Goal: Task Accomplishment & Management: Use online tool/utility

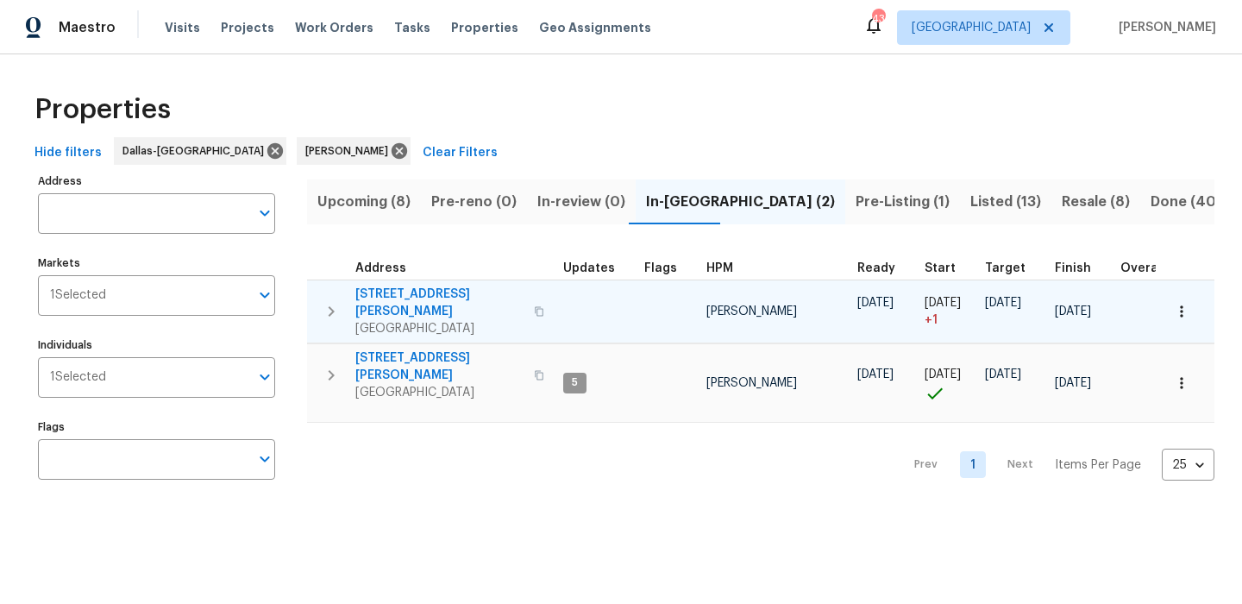
click at [388, 289] on span "[STREET_ADDRESS][PERSON_NAME]" at bounding box center [439, 303] width 168 height 35
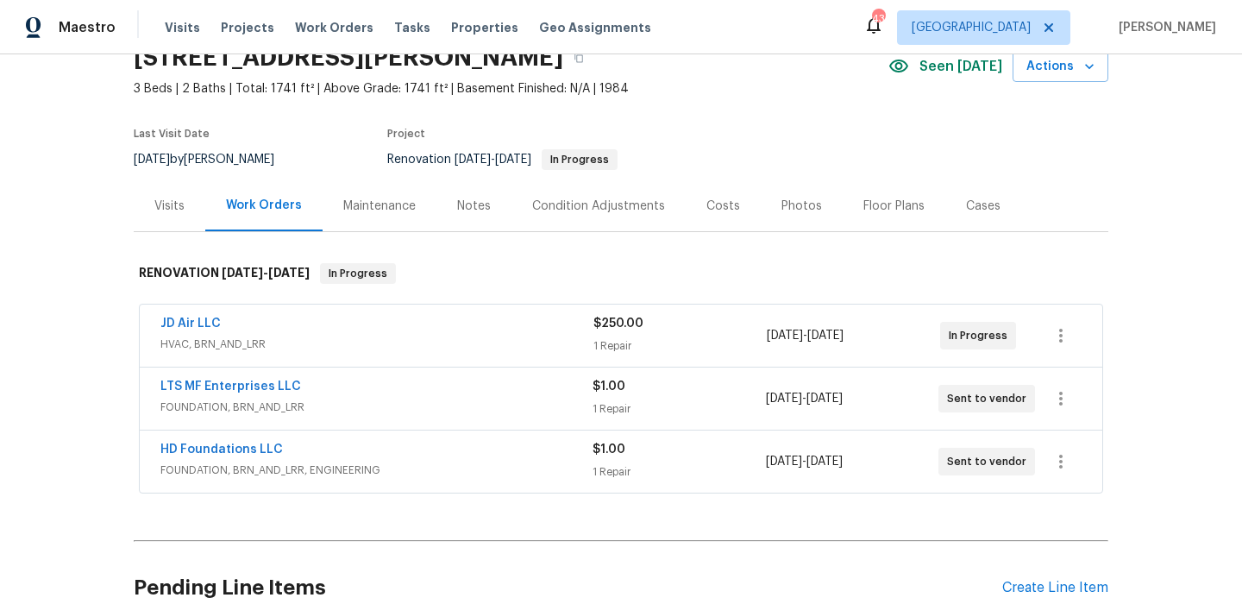
scroll to position [91, 0]
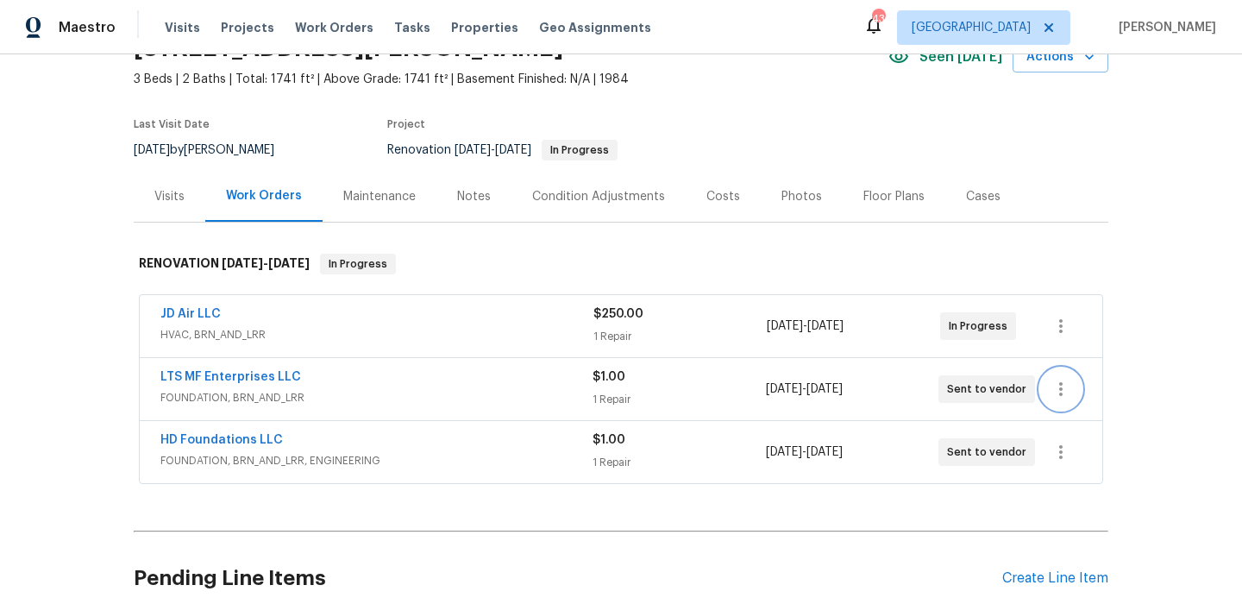
click at [1056, 391] on icon "button" at bounding box center [1061, 389] width 21 height 21
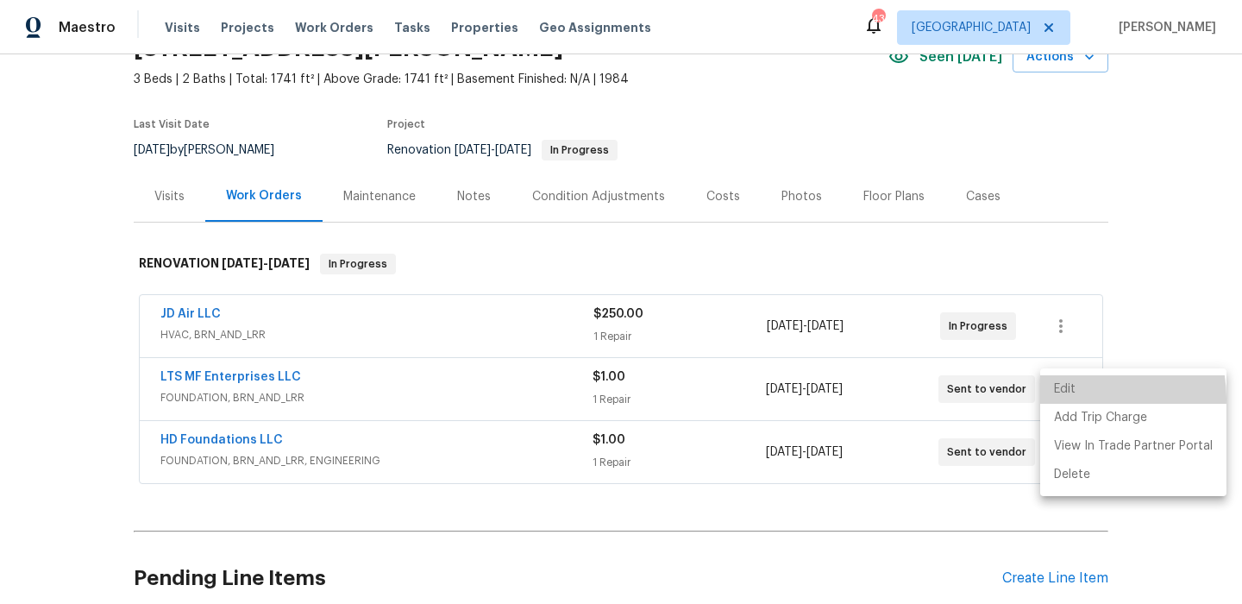
click at [1077, 399] on li "Edit" at bounding box center [1133, 389] width 186 height 28
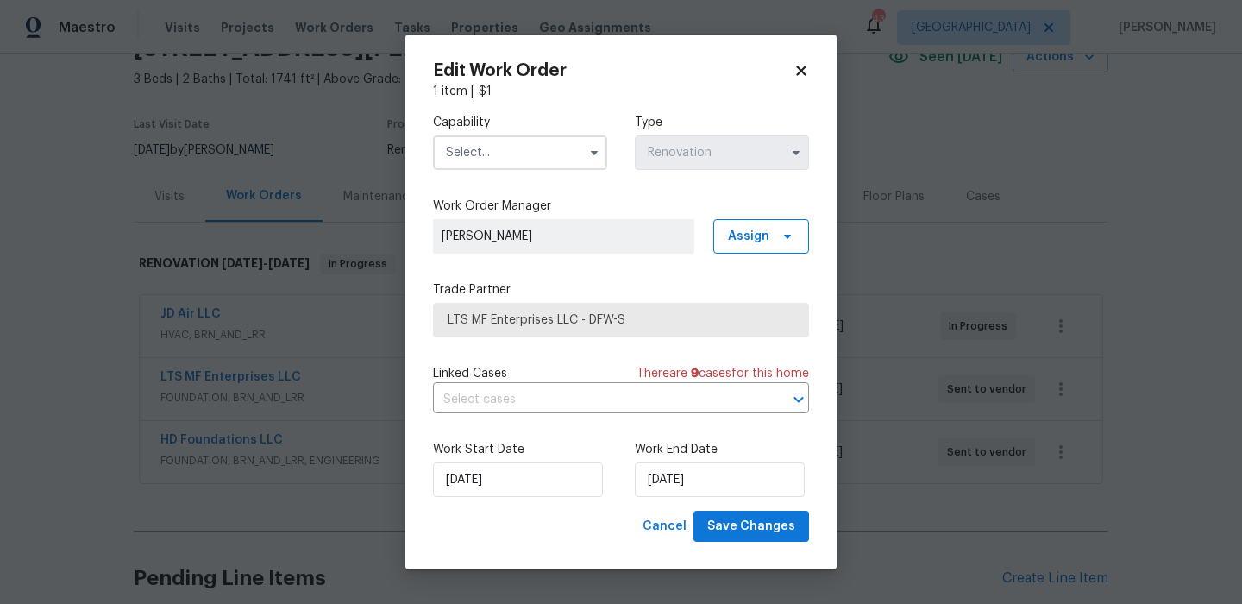
click at [572, 154] on input "text" at bounding box center [520, 152] width 174 height 35
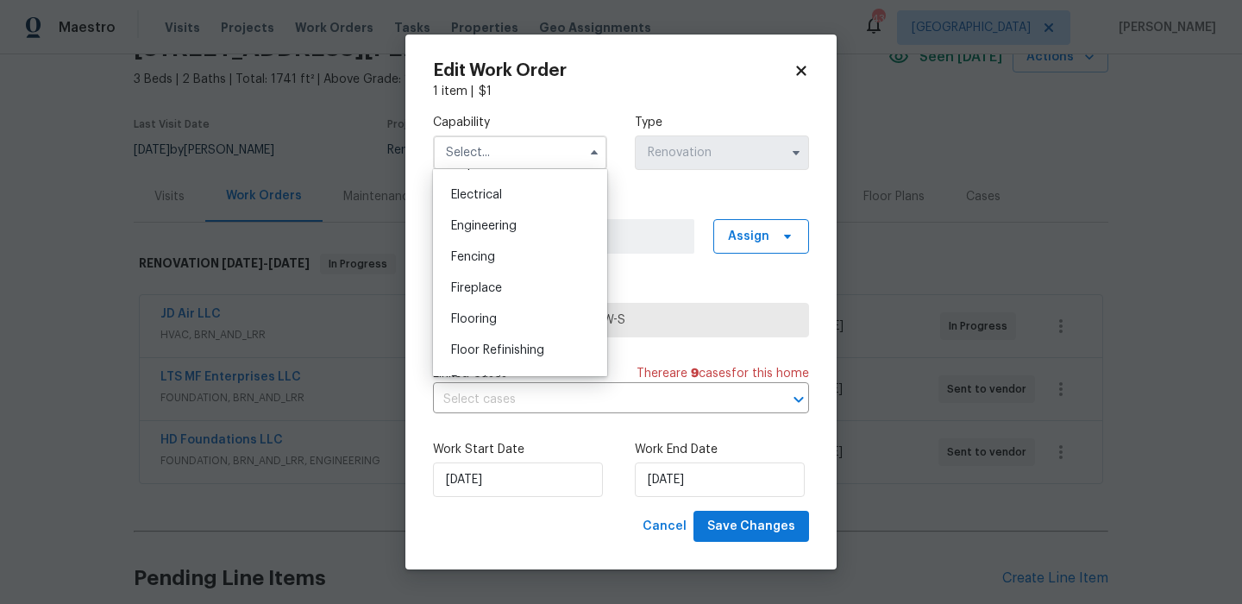
scroll to position [544, 0]
click at [537, 373] on div "Foundation" at bounding box center [520, 376] width 166 height 31
type input "Foundation"
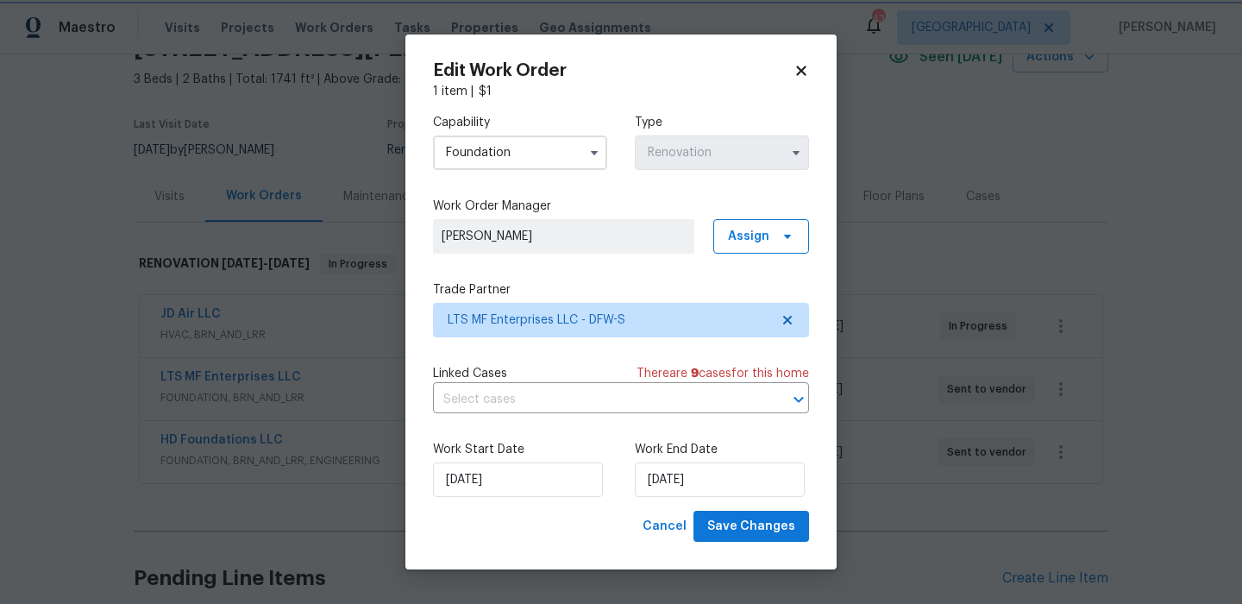
scroll to position [595, 0]
click at [655, 319] on span "LTS MF Enterprises LLC - DFW-S" at bounding box center [609, 319] width 322 height 17
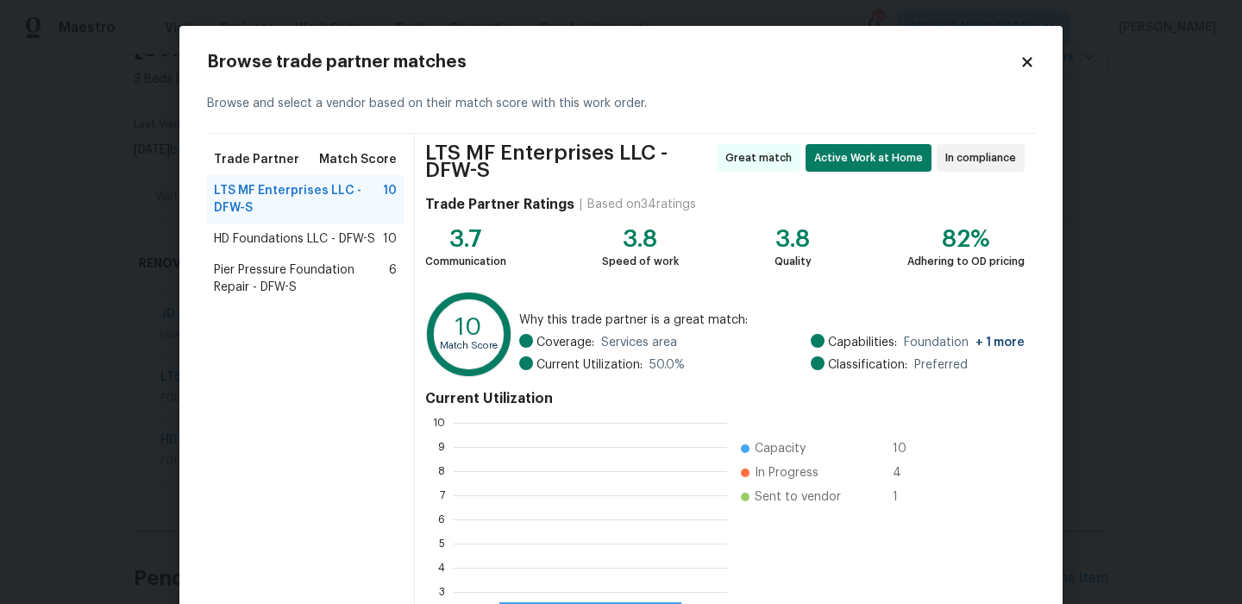
scroll to position [242, 273]
click at [324, 273] on span "Pier Pressure Foundation Repair - DFW-S" at bounding box center [301, 278] width 175 height 35
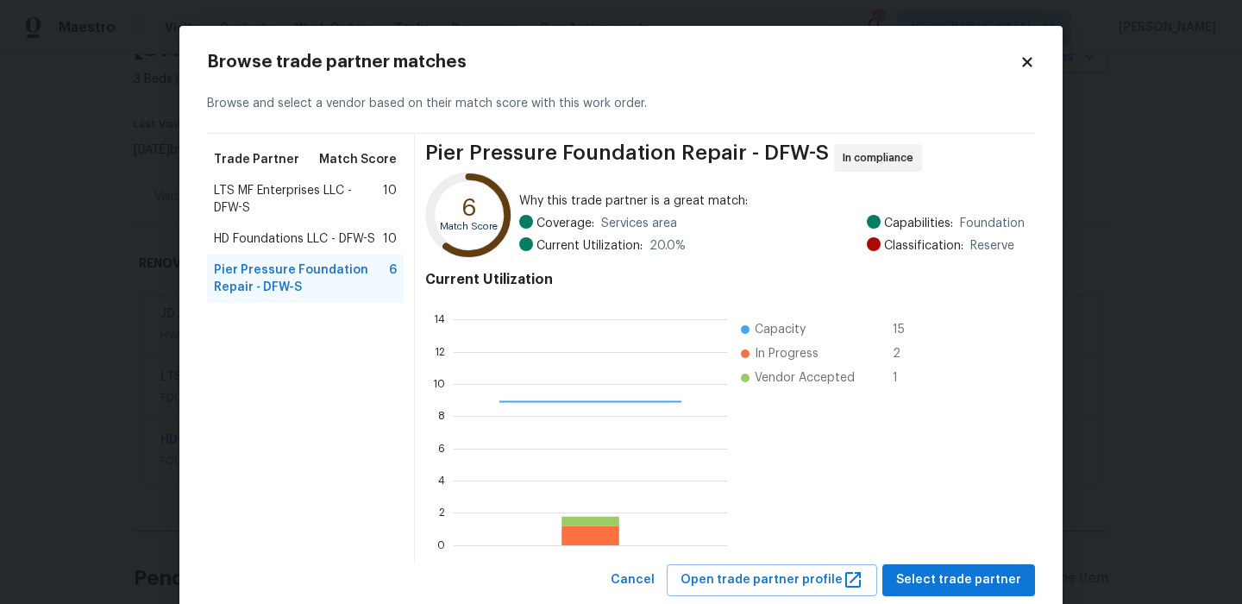
scroll to position [45, 0]
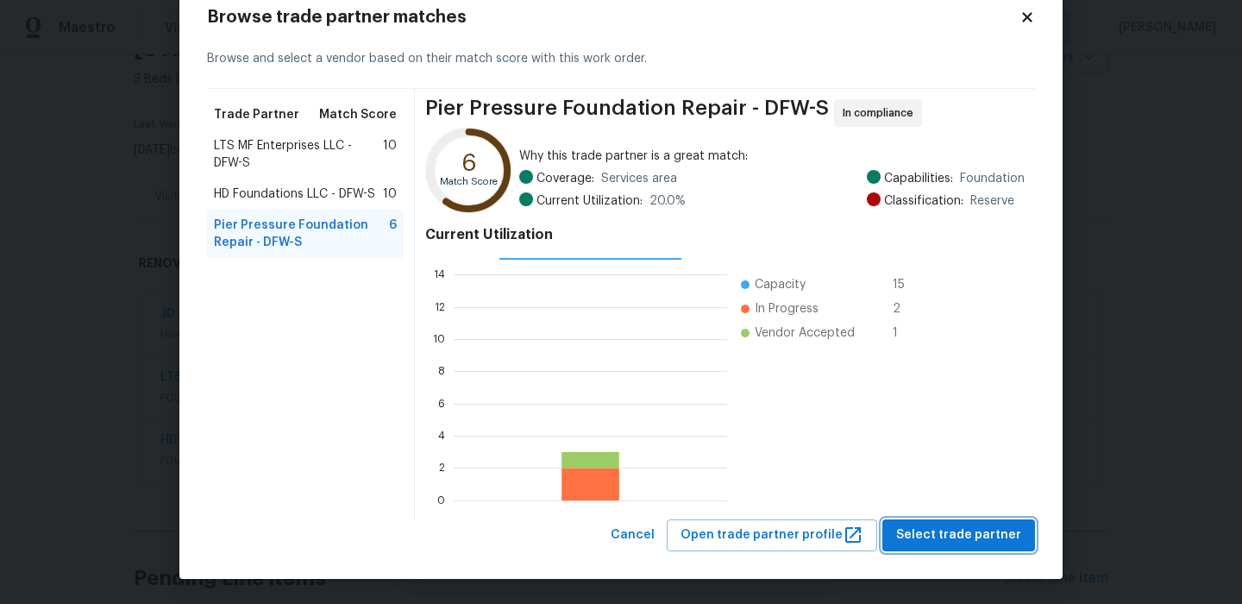
click at [996, 525] on span "Select trade partner" at bounding box center [958, 536] width 125 height 22
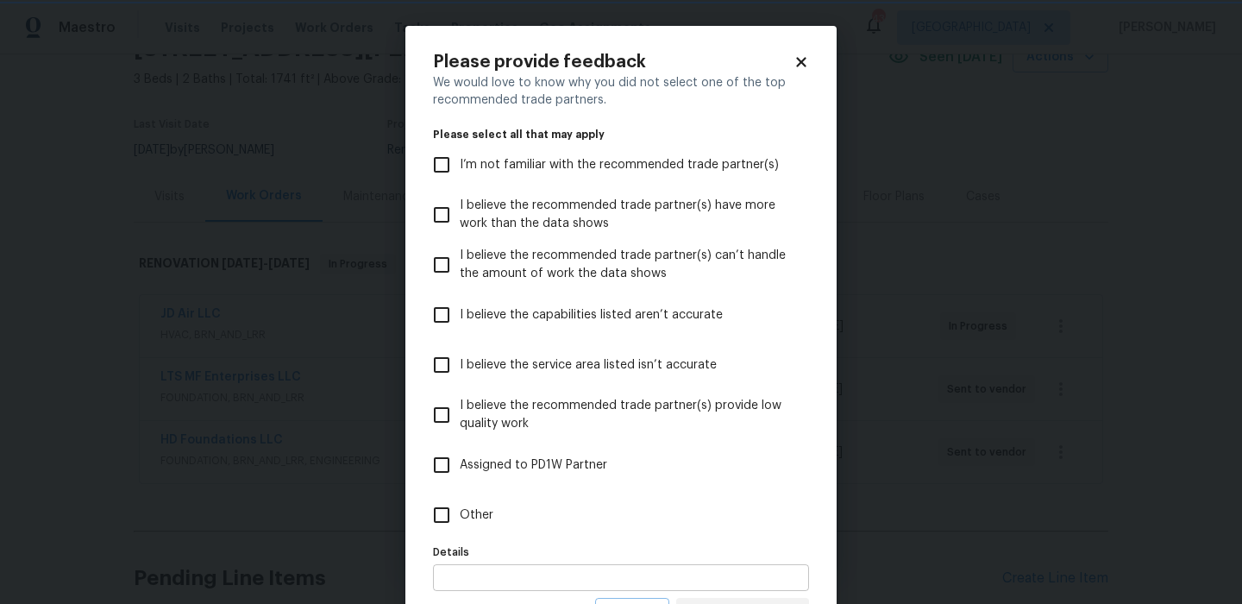
scroll to position [1, 0]
click at [506, 516] on label "Other" at bounding box center [610, 514] width 372 height 50
click at [460, 516] on input "Other" at bounding box center [442, 514] width 36 height 36
checkbox input "true"
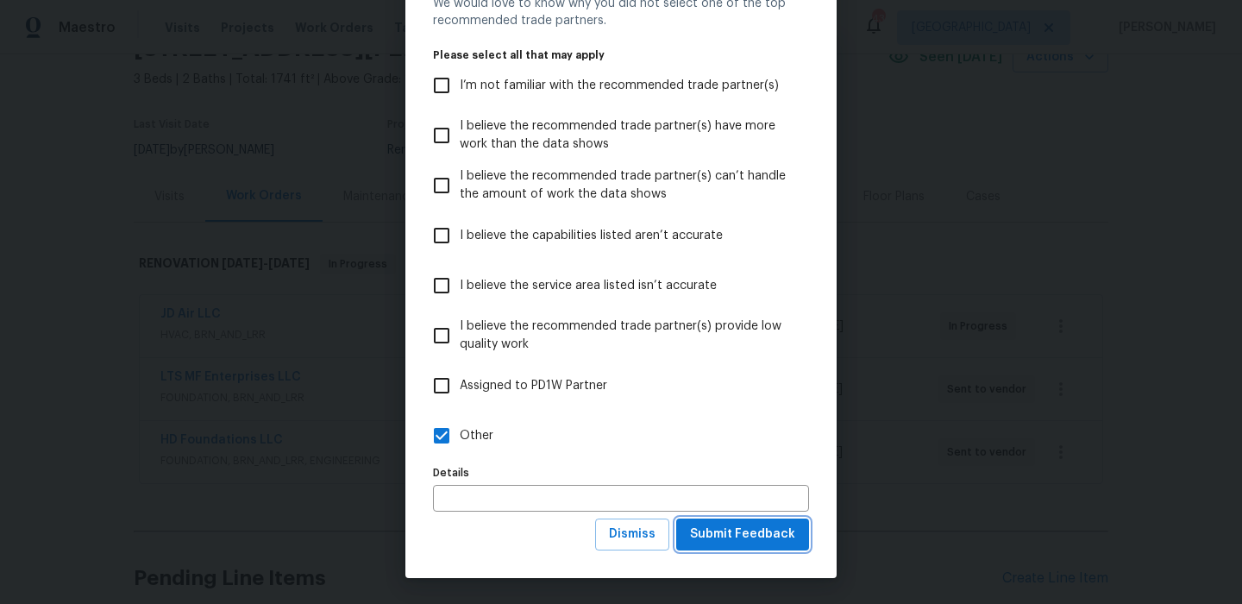
click at [750, 521] on button "Submit Feedback" at bounding box center [742, 534] width 133 height 32
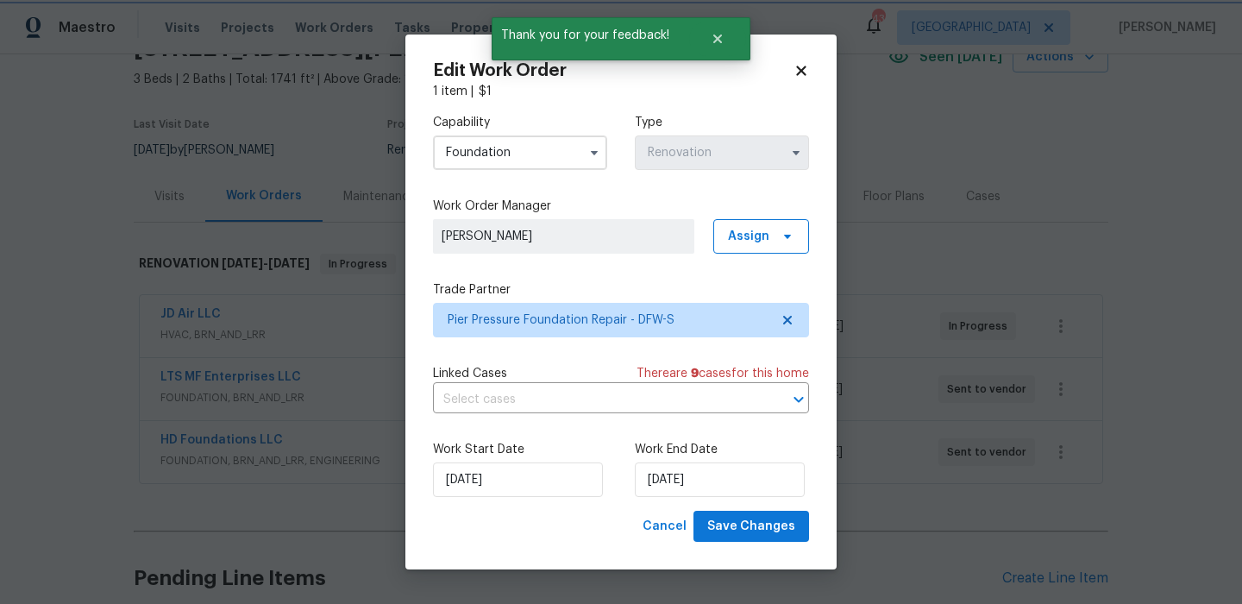
scroll to position [0, 0]
click at [748, 531] on span "Save Changes" at bounding box center [751, 527] width 88 height 22
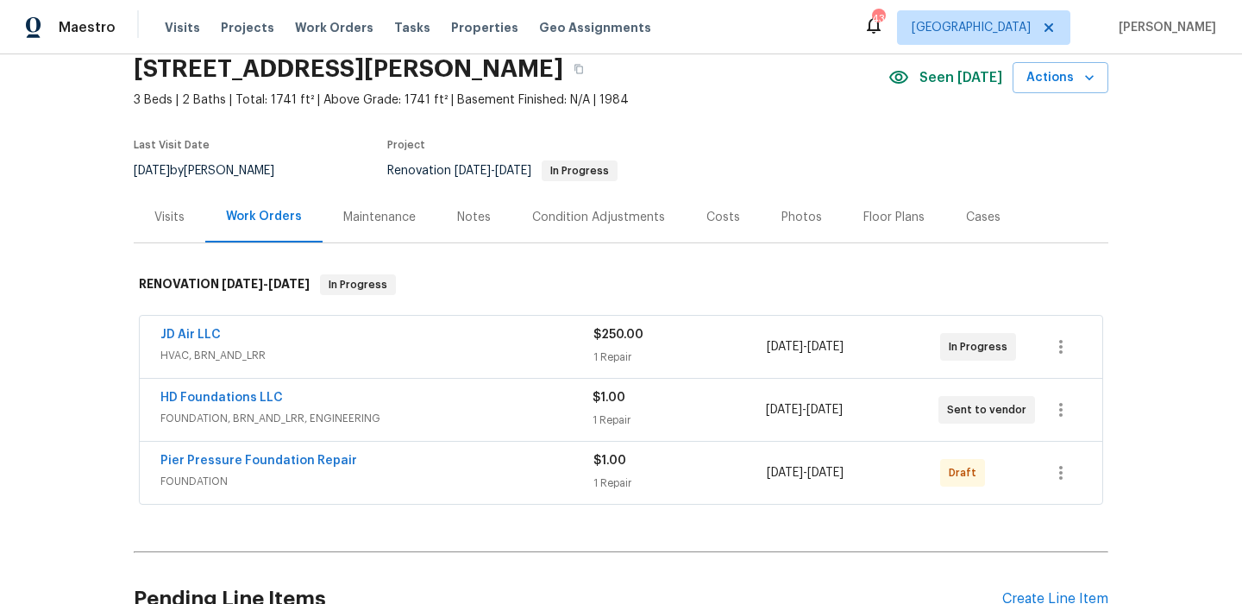
scroll to position [158, 0]
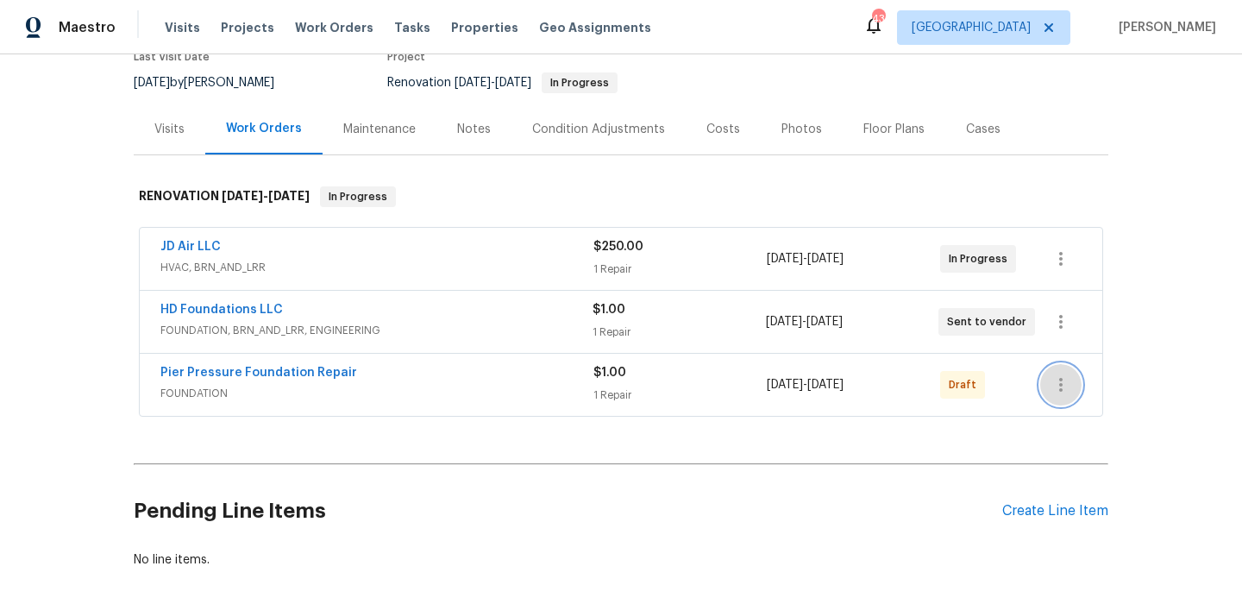
click at [1059, 373] on button "button" at bounding box center [1060, 384] width 41 height 41
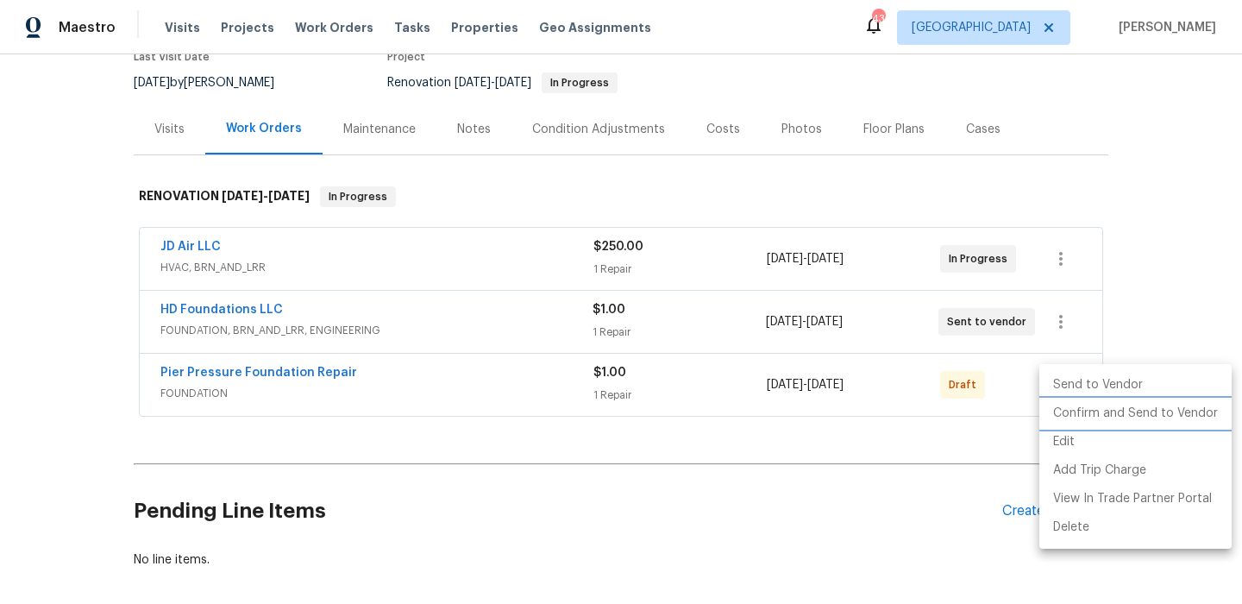
click at [1091, 406] on li "Confirm and Send to Vendor" at bounding box center [1136, 413] width 192 height 28
click at [1169, 276] on div at bounding box center [621, 302] width 1242 height 604
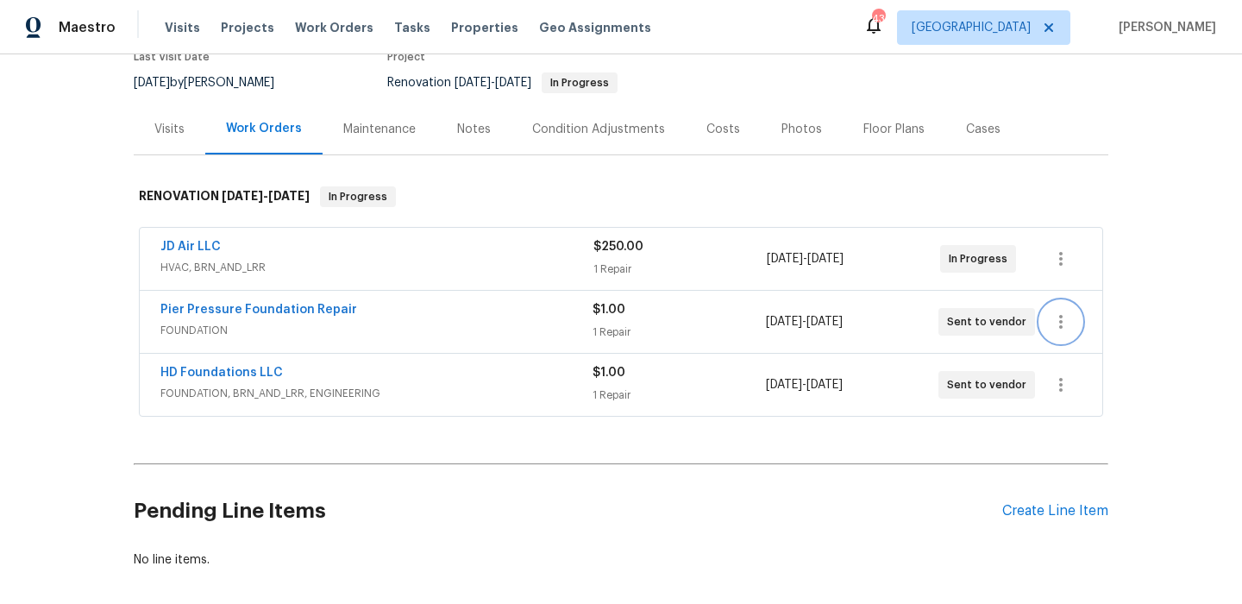
scroll to position [0, 0]
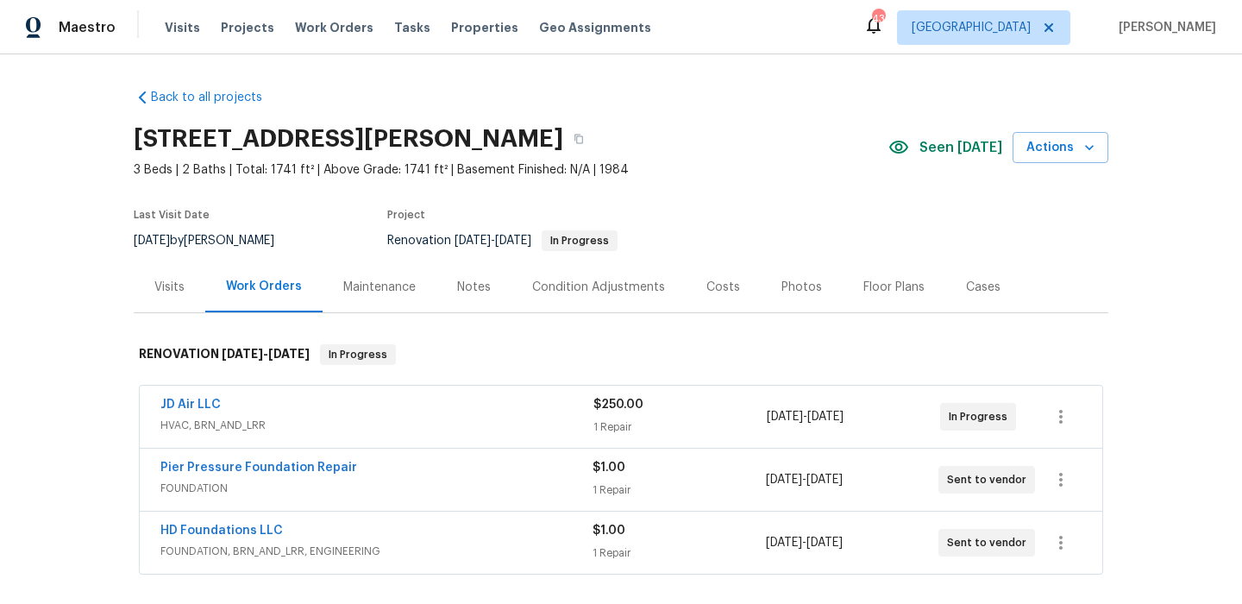
click at [704, 298] on div "Costs" at bounding box center [723, 286] width 75 height 51
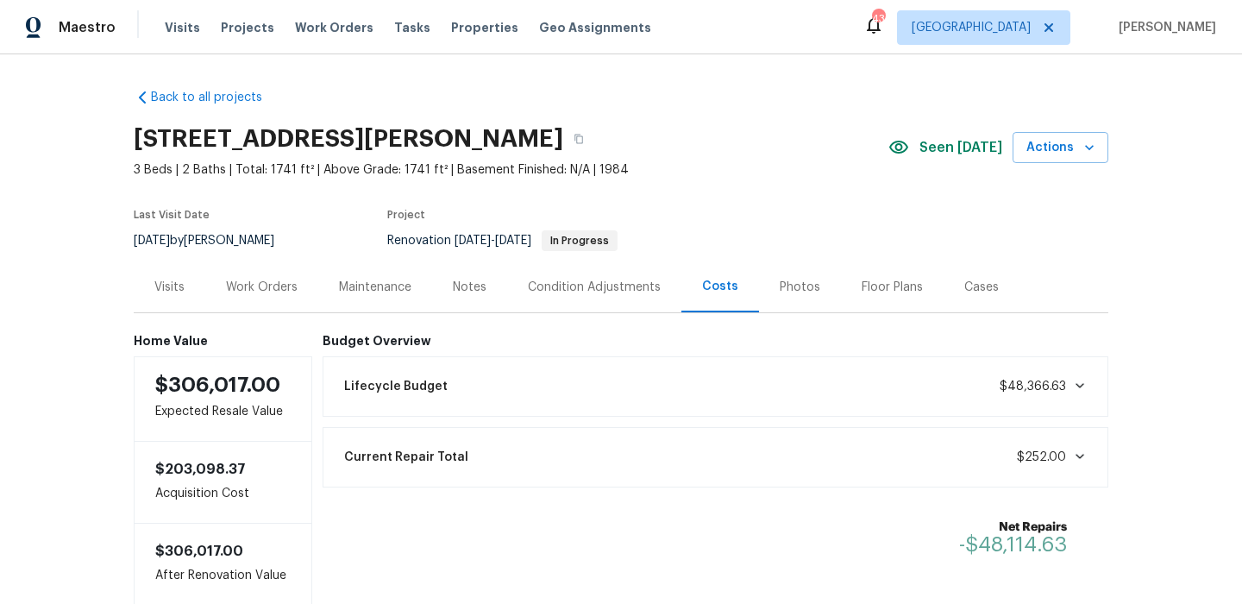
click at [626, 289] on div "Condition Adjustments" at bounding box center [594, 287] width 133 height 17
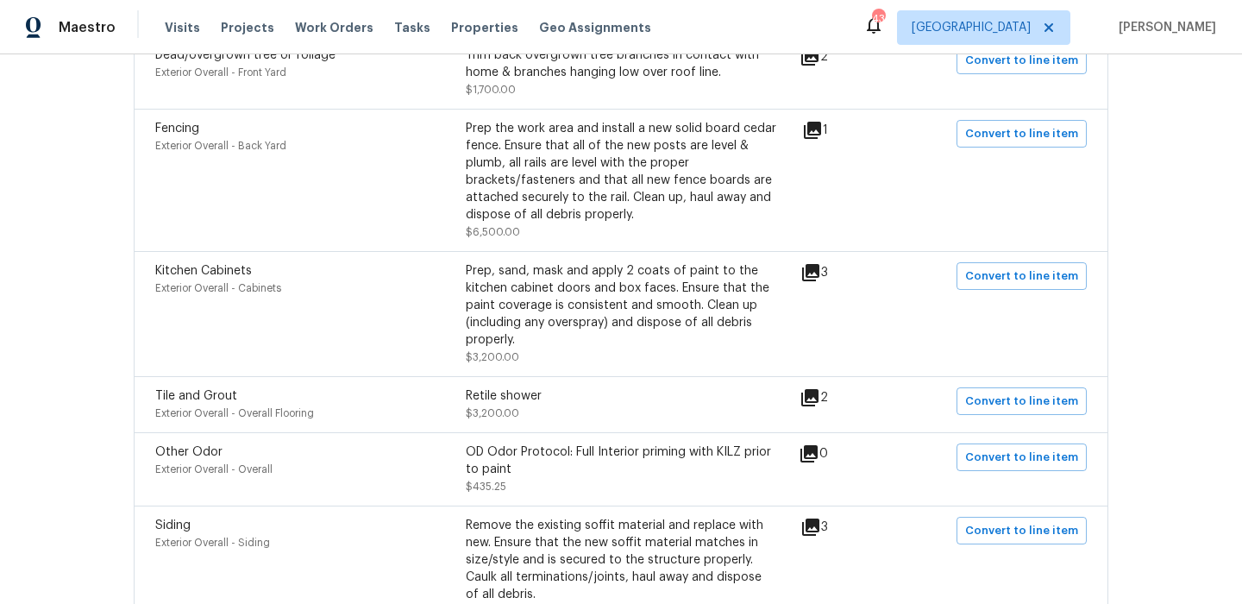
scroll to position [569, 0]
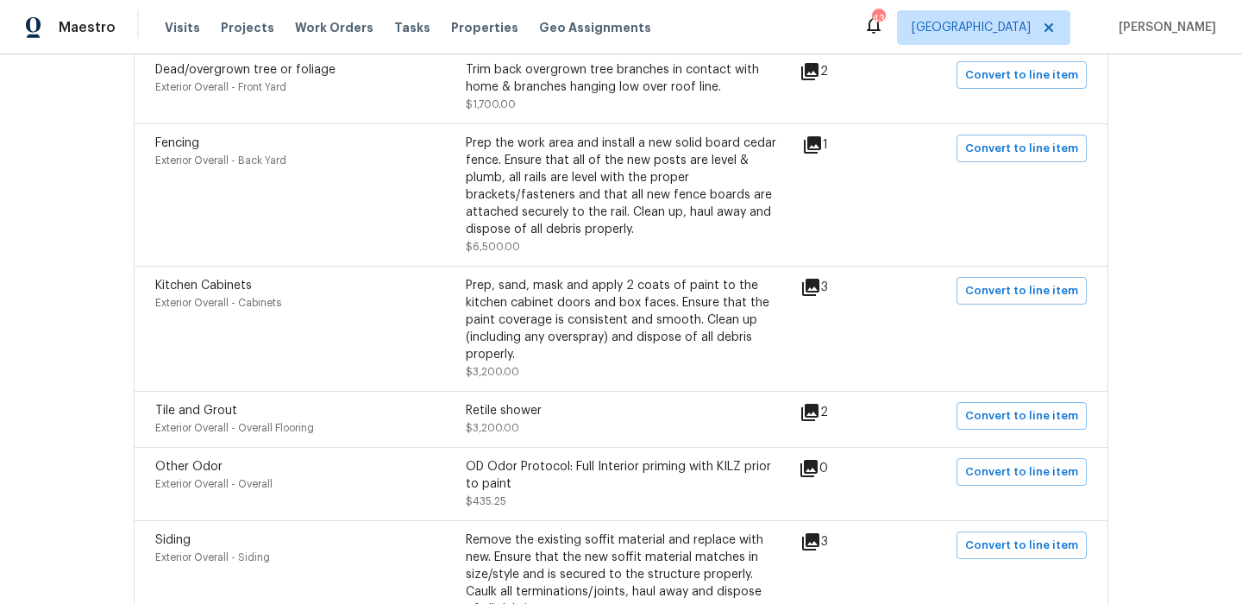
click at [821, 135] on div "Fencing Exterior Overall - Back Yard Prep the work area and install a new solid…" at bounding box center [621, 194] width 975 height 142
click at [821, 135] on icon at bounding box center [812, 145] width 21 height 21
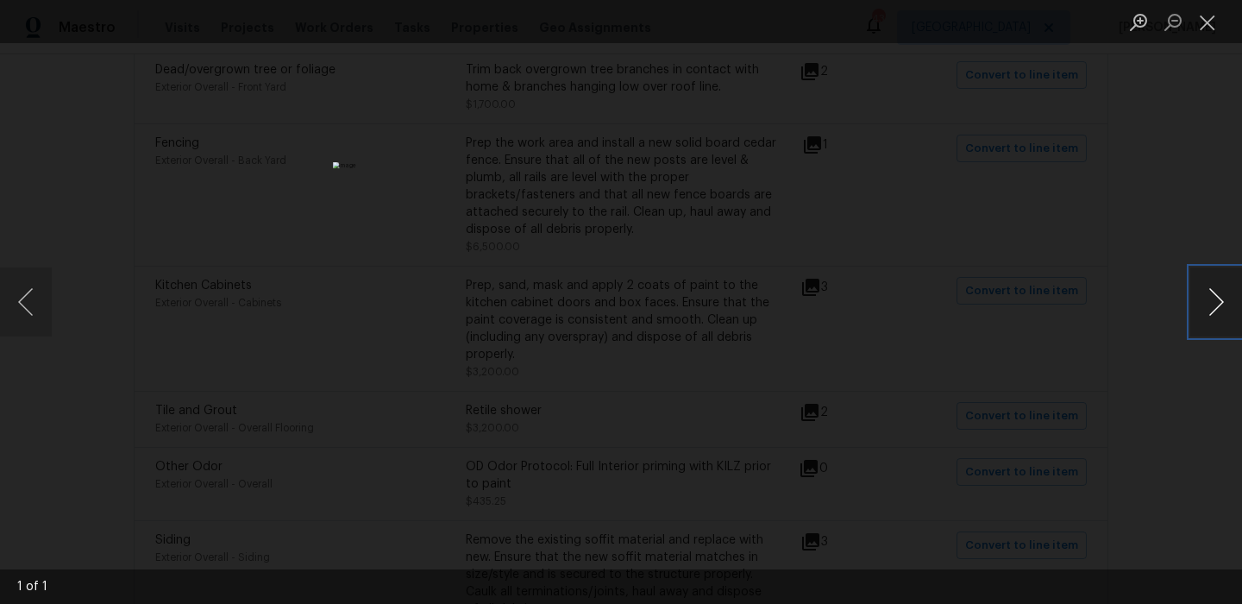
click at [1218, 314] on button "Next image" at bounding box center [1217, 301] width 52 height 69
click at [1223, 301] on button "Next image" at bounding box center [1217, 301] width 52 height 69
click at [1214, 35] on button "Close lightbox" at bounding box center [1208, 22] width 35 height 30
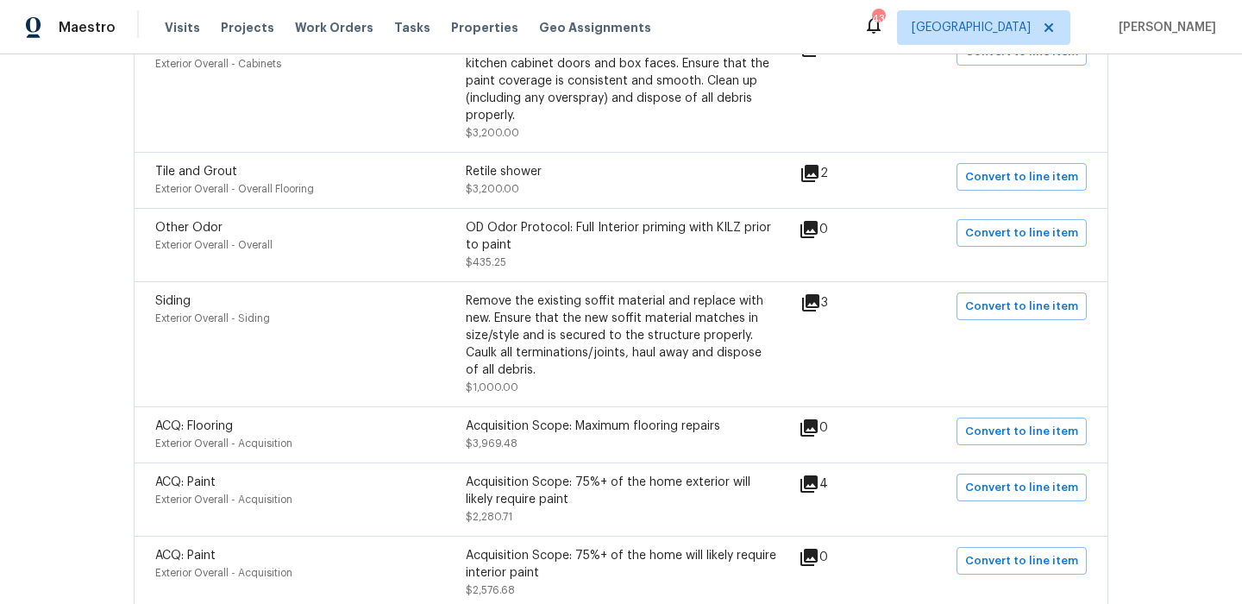
scroll to position [814, 0]
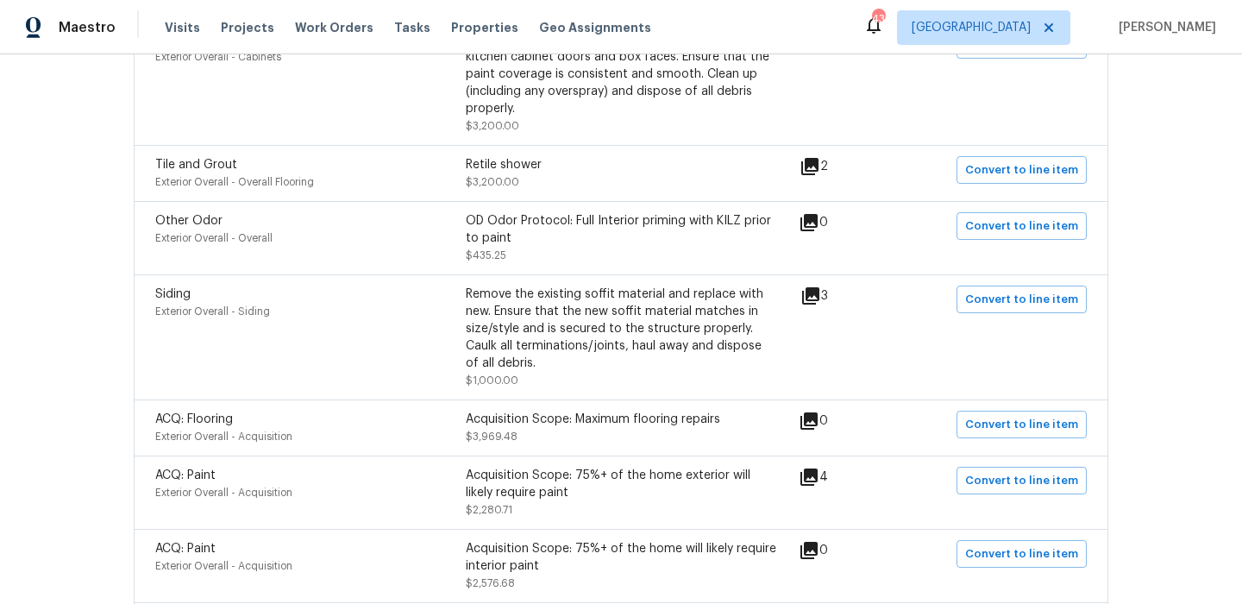
click at [818, 169] on icon at bounding box center [809, 166] width 17 height 17
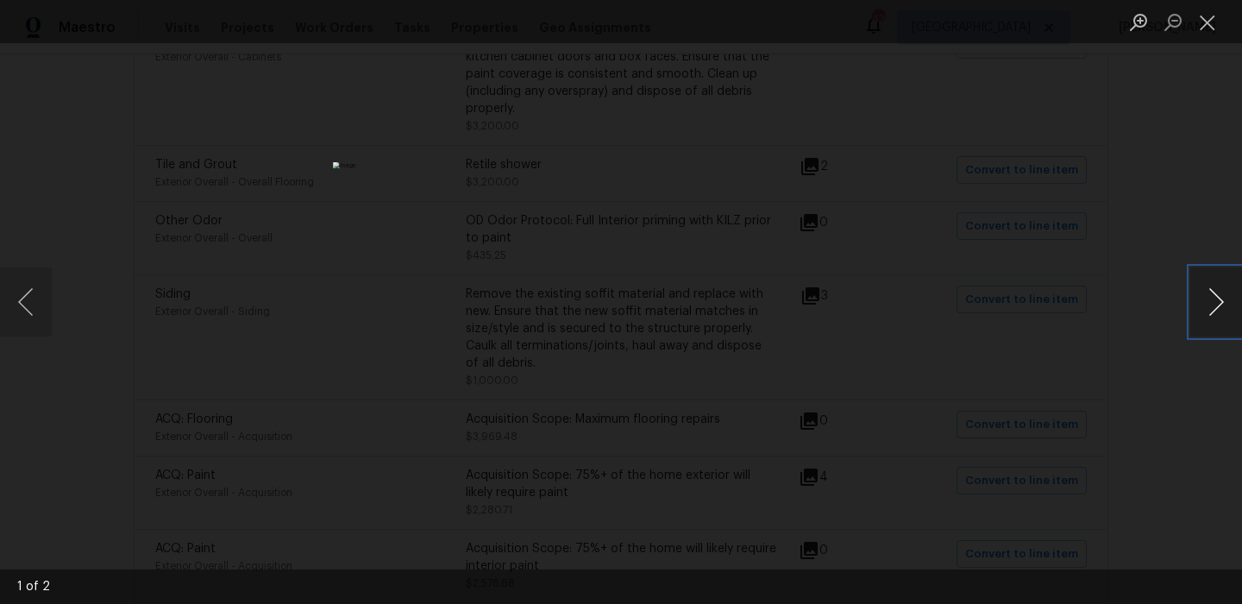
click at [1209, 283] on button "Next image" at bounding box center [1217, 301] width 52 height 69
click at [1219, 35] on button "Close lightbox" at bounding box center [1208, 22] width 35 height 30
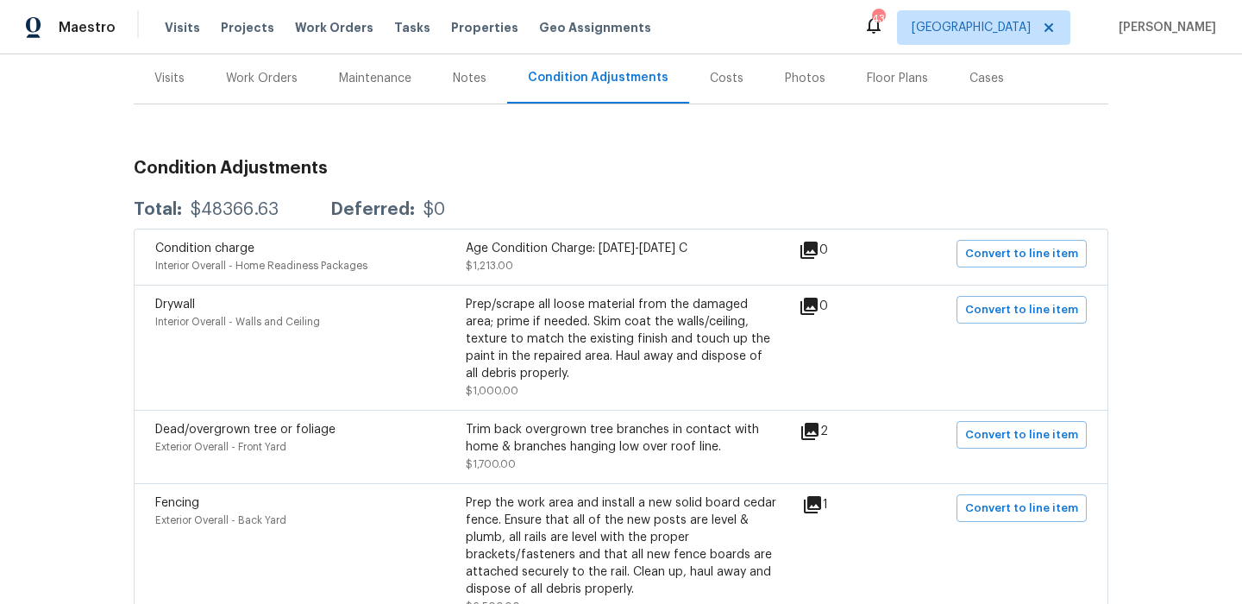
scroll to position [26, 0]
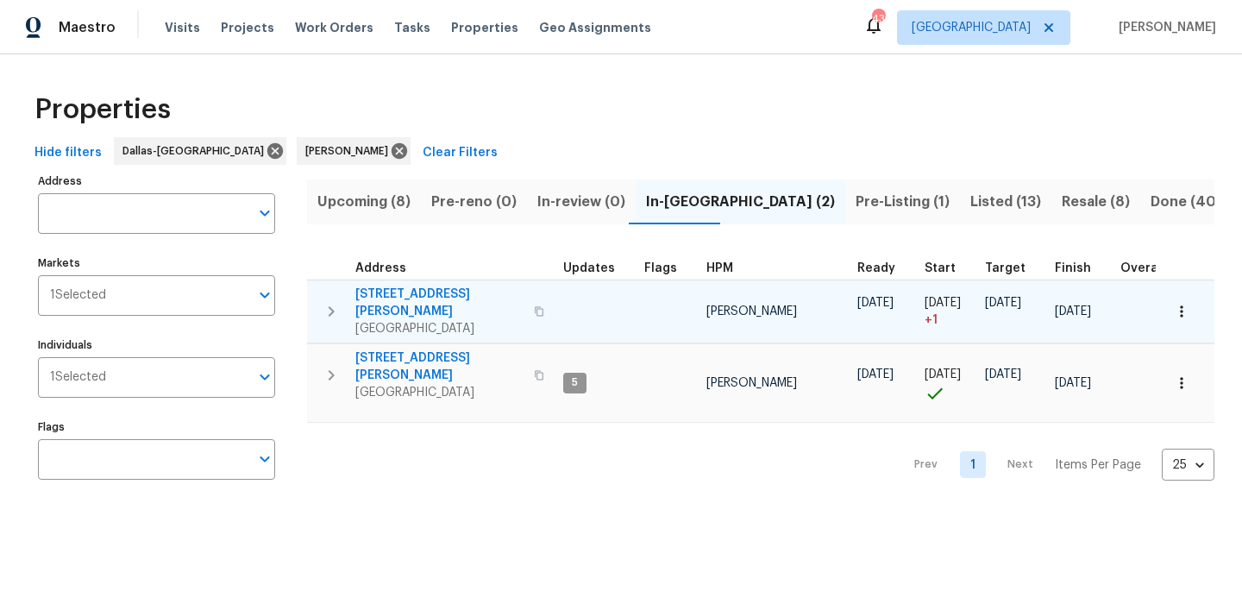
click at [399, 288] on span "120 Cole Rd" at bounding box center [439, 303] width 168 height 35
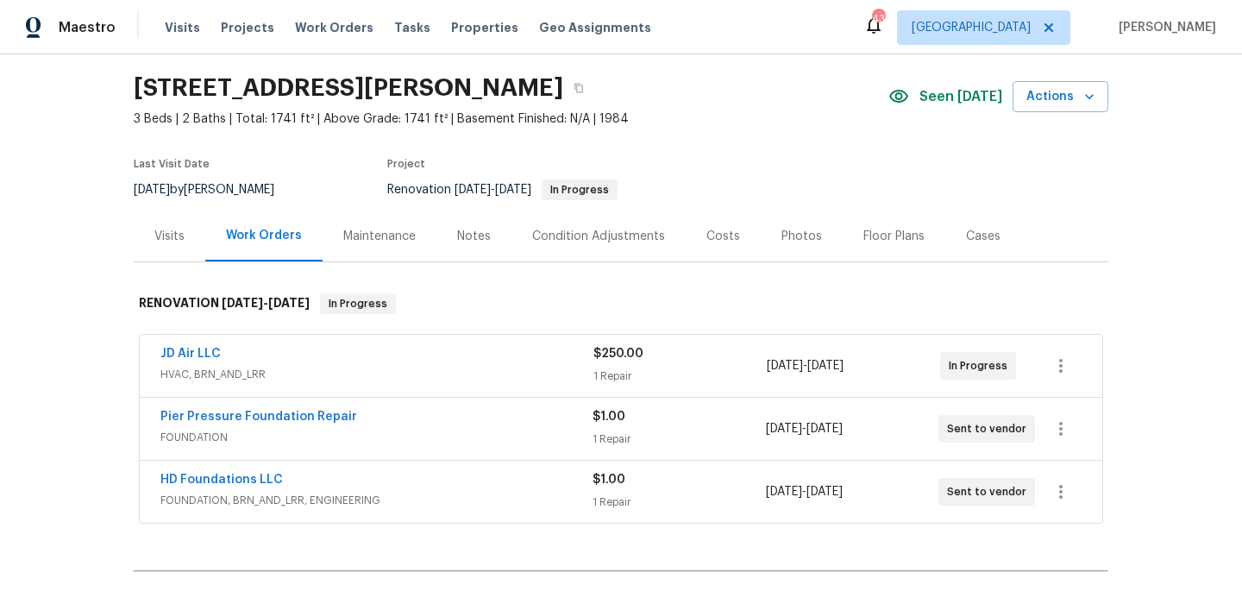
scroll to position [132, 0]
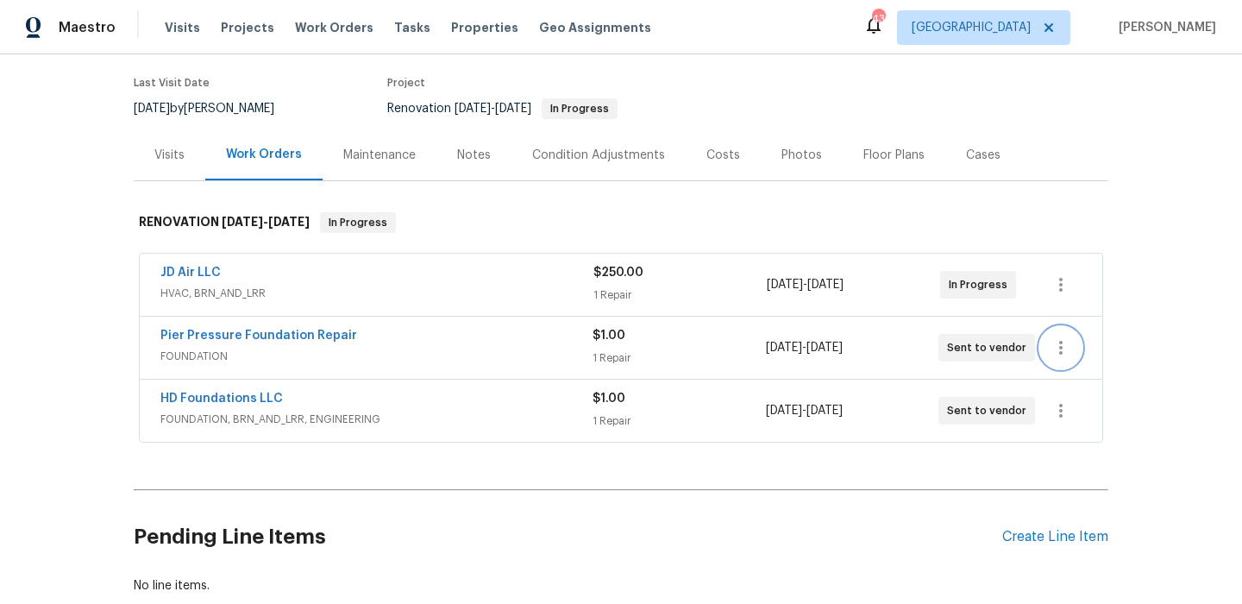
click at [1053, 344] on icon "button" at bounding box center [1061, 347] width 21 height 21
click at [1065, 356] on li "Edit" at bounding box center [1133, 348] width 186 height 28
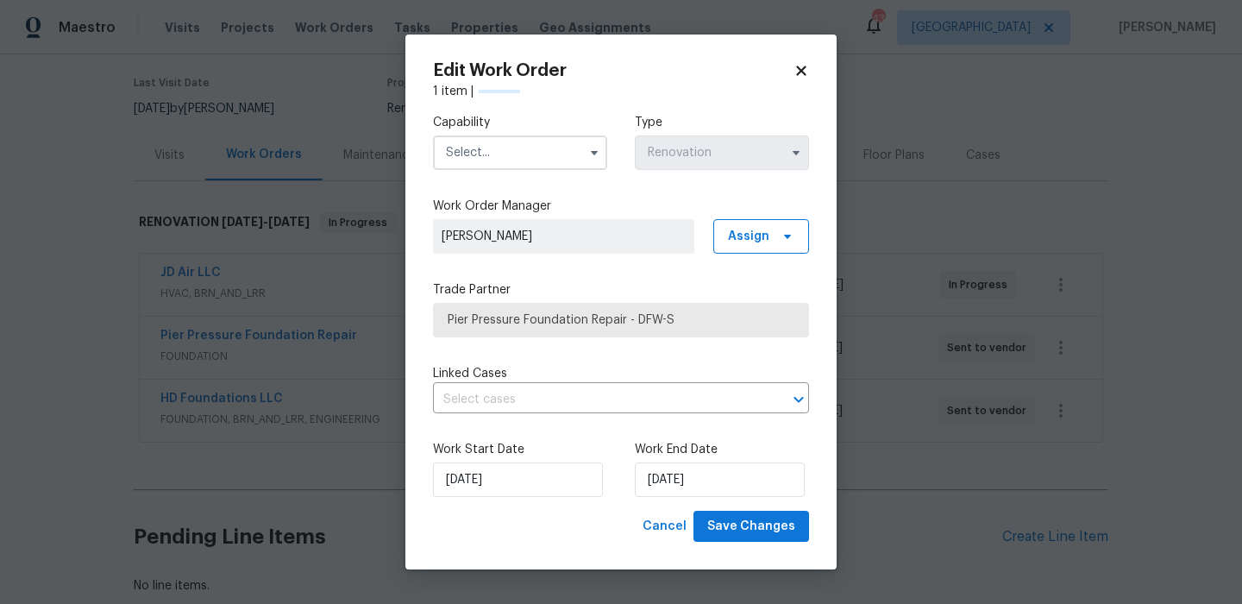
click at [547, 134] on div "Capability" at bounding box center [520, 142] width 174 height 56
click at [547, 137] on input "text" at bounding box center [520, 152] width 174 height 35
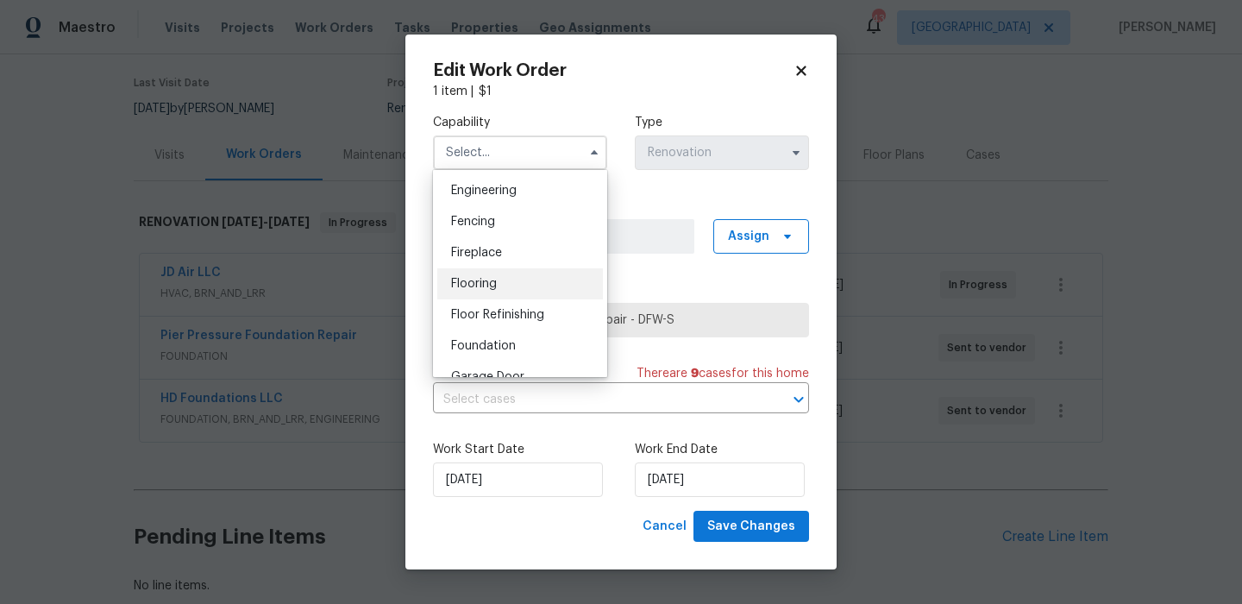
scroll to position [582, 0]
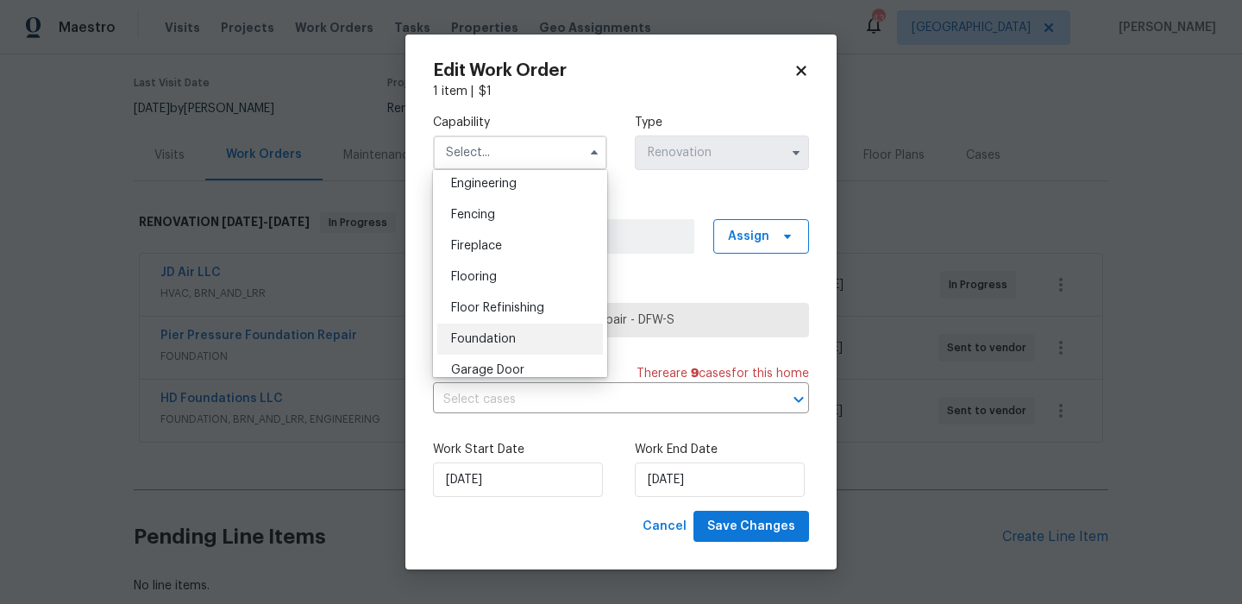
click at [504, 334] on span "Foundation" at bounding box center [483, 339] width 65 height 12
type input "Foundation"
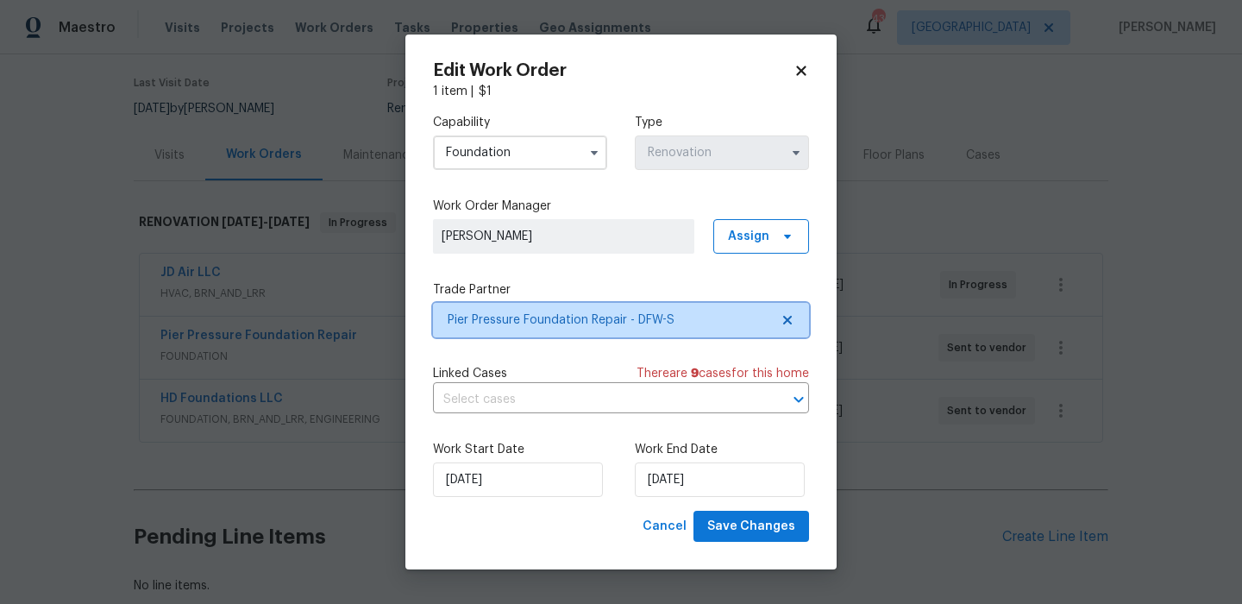
click at [655, 311] on span "Pier Pressure Foundation Repair - DFW-S" at bounding box center [609, 319] width 322 height 17
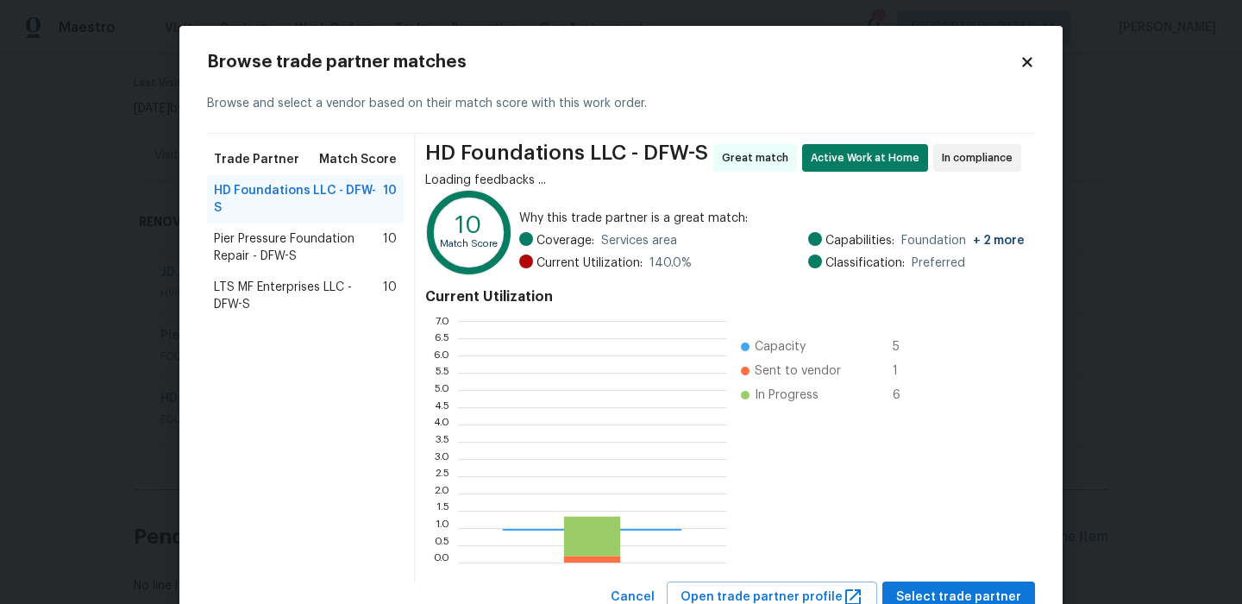
scroll to position [242, 268]
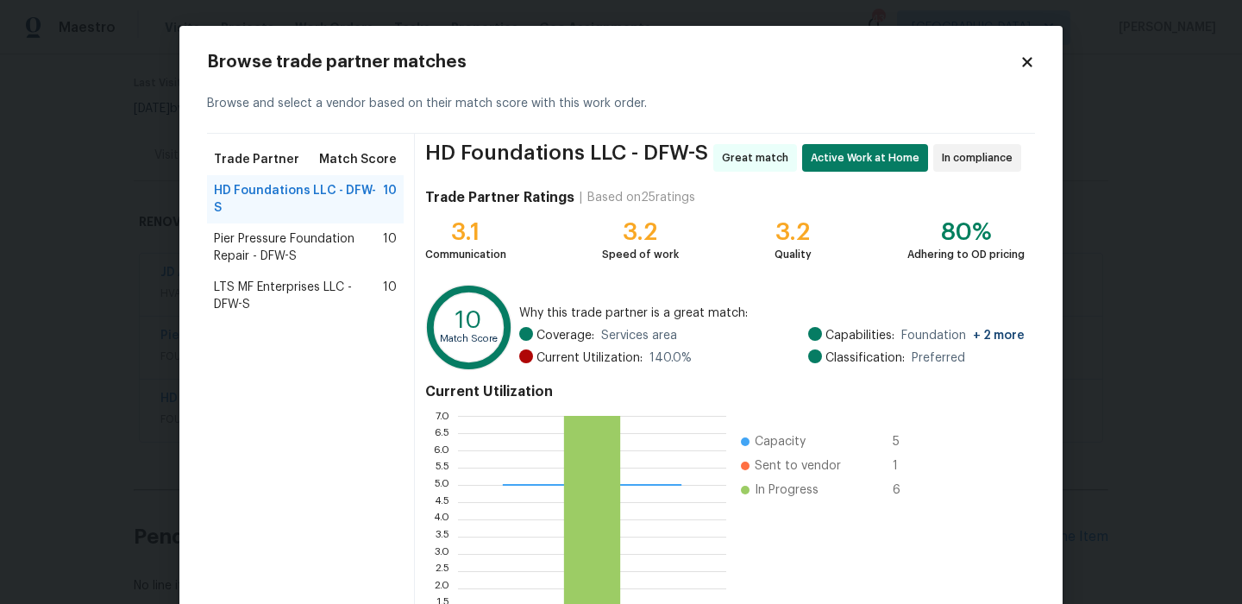
click at [261, 279] on span "LTS MF Enterprises LLC - DFW-S" at bounding box center [298, 296] width 169 height 35
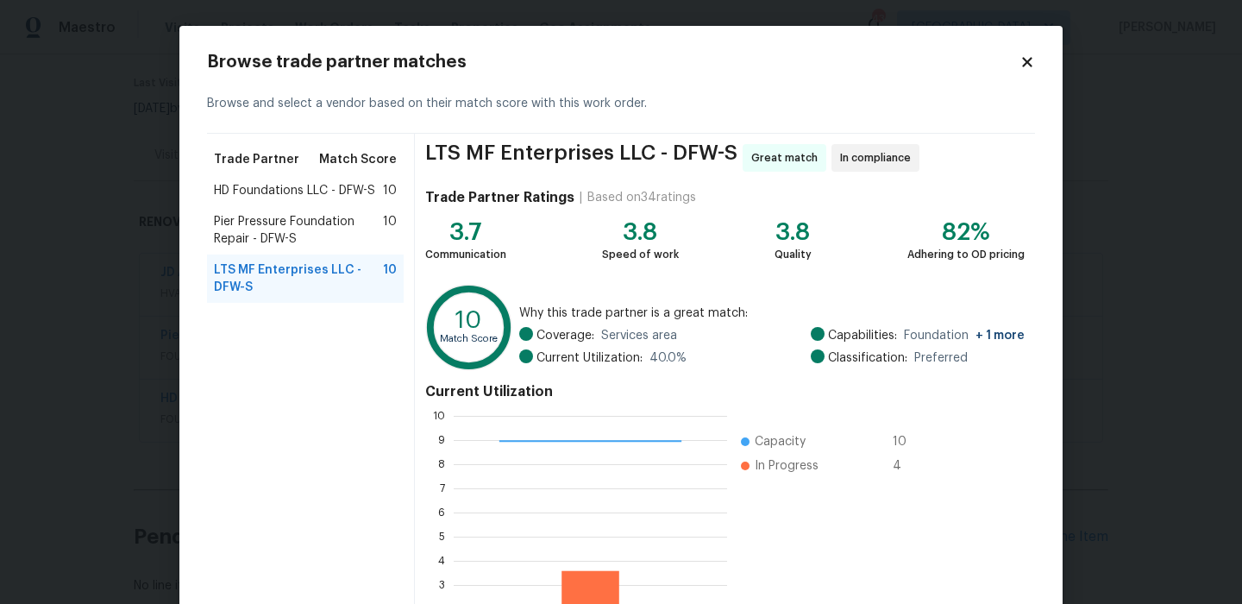
scroll to position [157, 0]
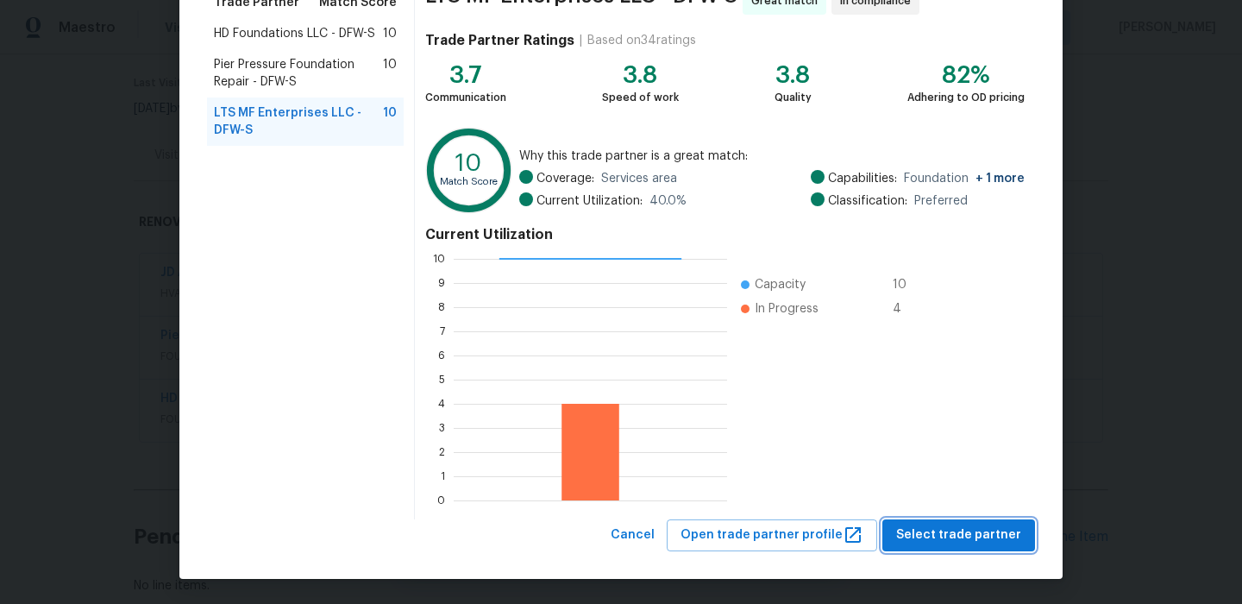
click at [955, 549] on button "Select trade partner" at bounding box center [959, 535] width 153 height 32
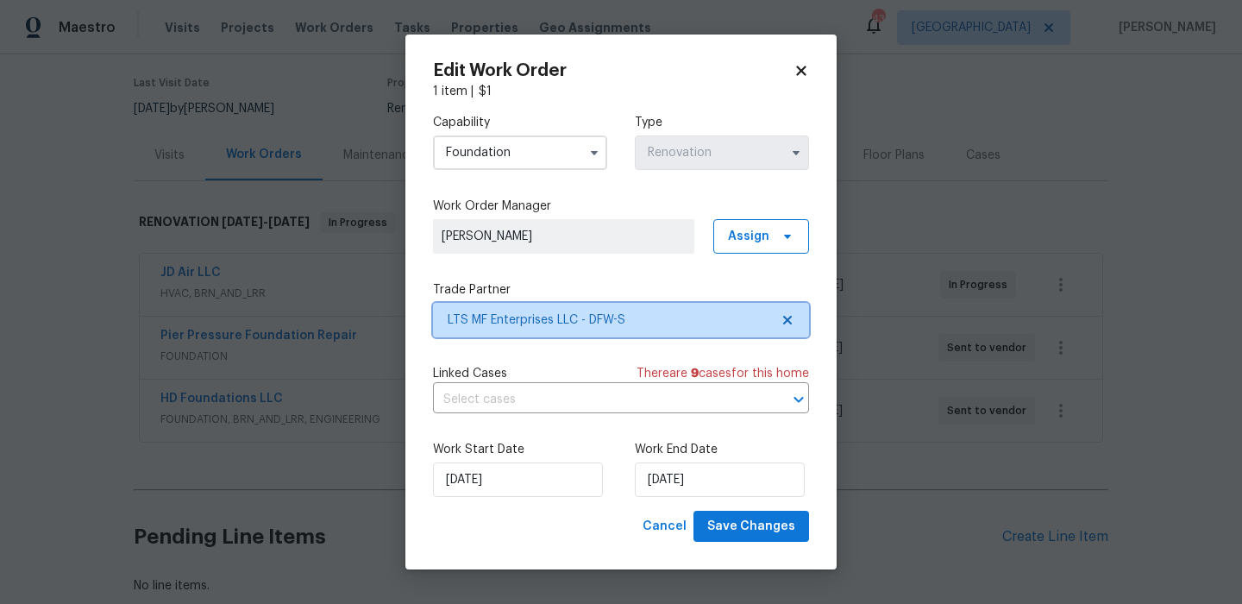
scroll to position [0, 0]
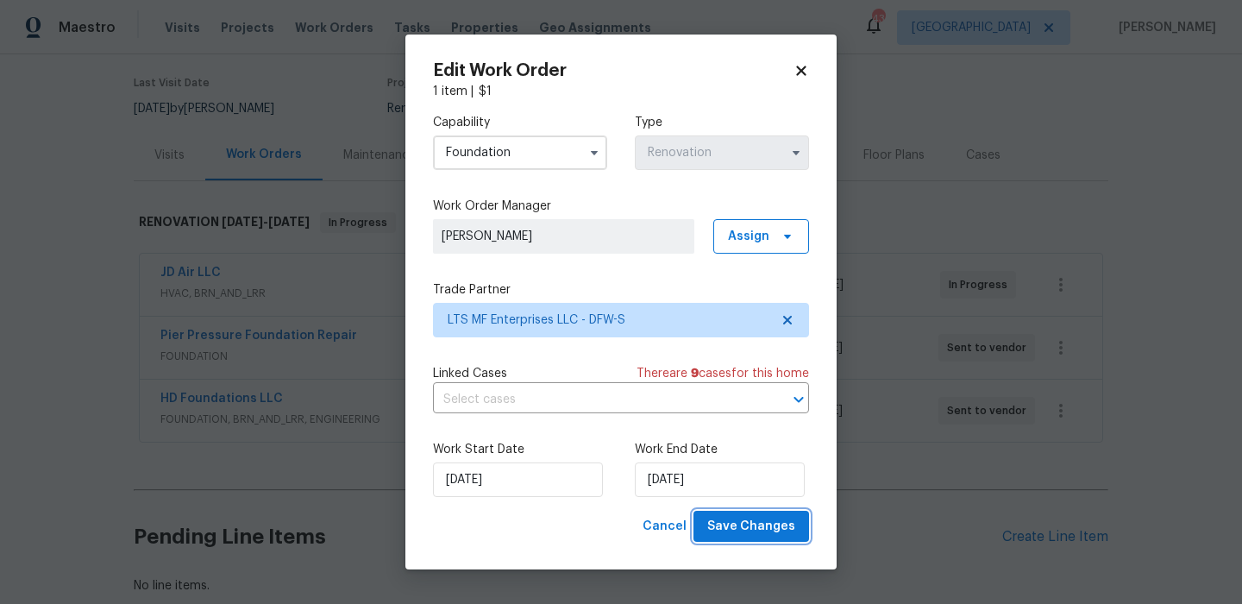
click at [776, 526] on span "Save Changes" at bounding box center [751, 527] width 88 height 22
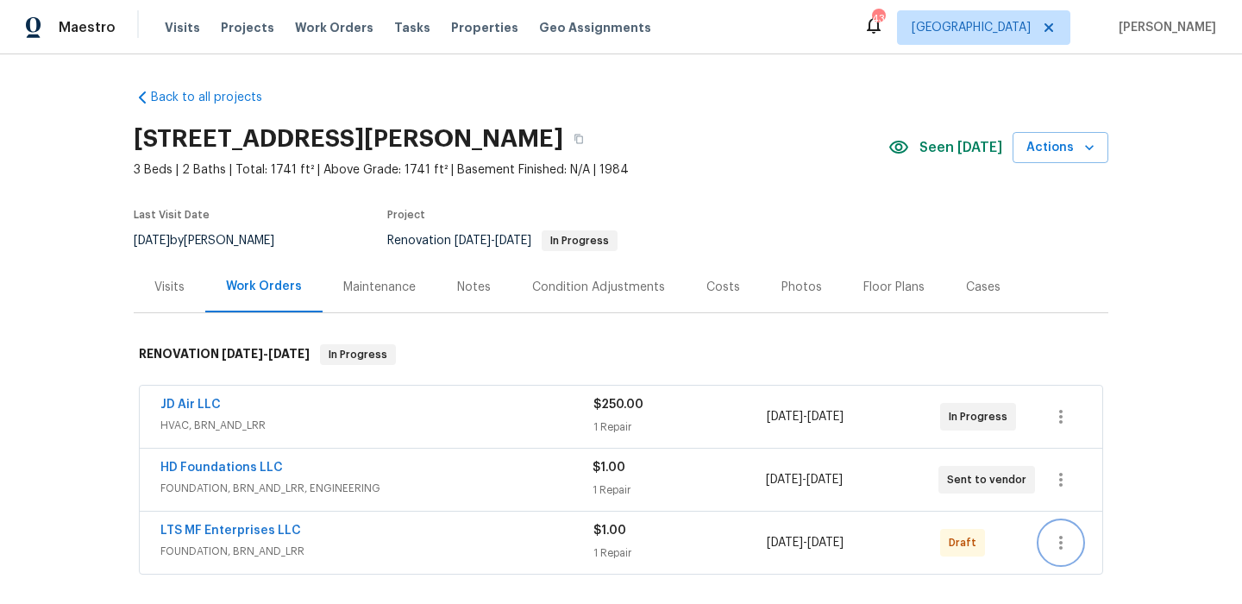
click at [1062, 530] on button "button" at bounding box center [1060, 542] width 41 height 41
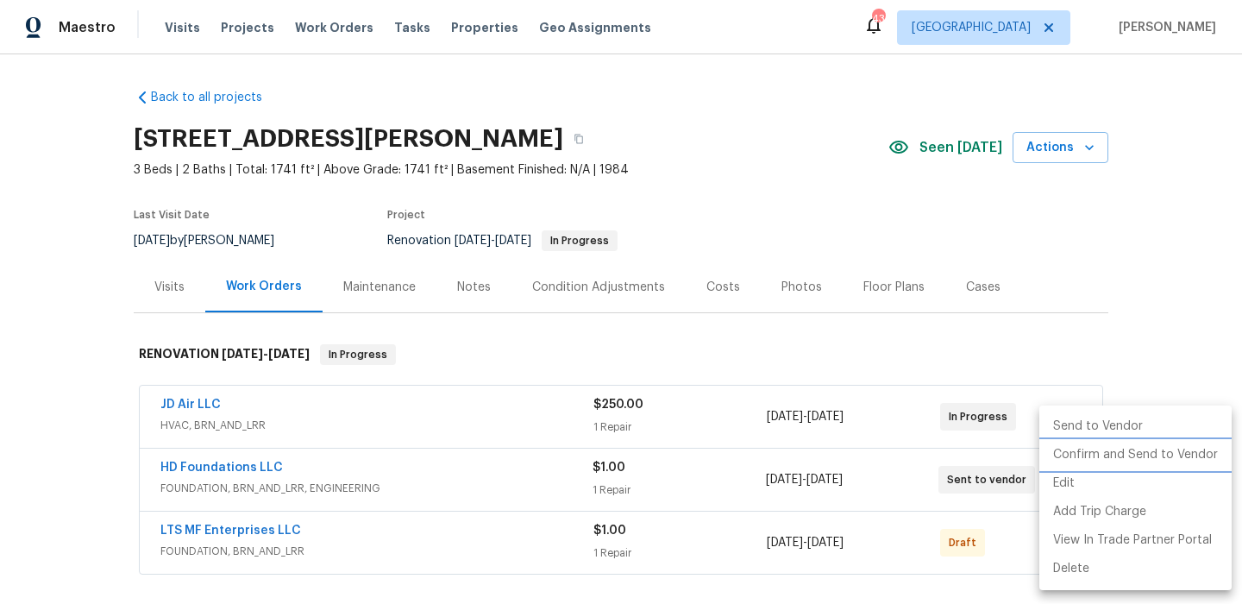
click at [1109, 441] on li "Confirm and Send to Vendor" at bounding box center [1136, 455] width 192 height 28
click at [1109, 448] on li "Confirm and Send to Vendor" at bounding box center [1136, 455] width 192 height 28
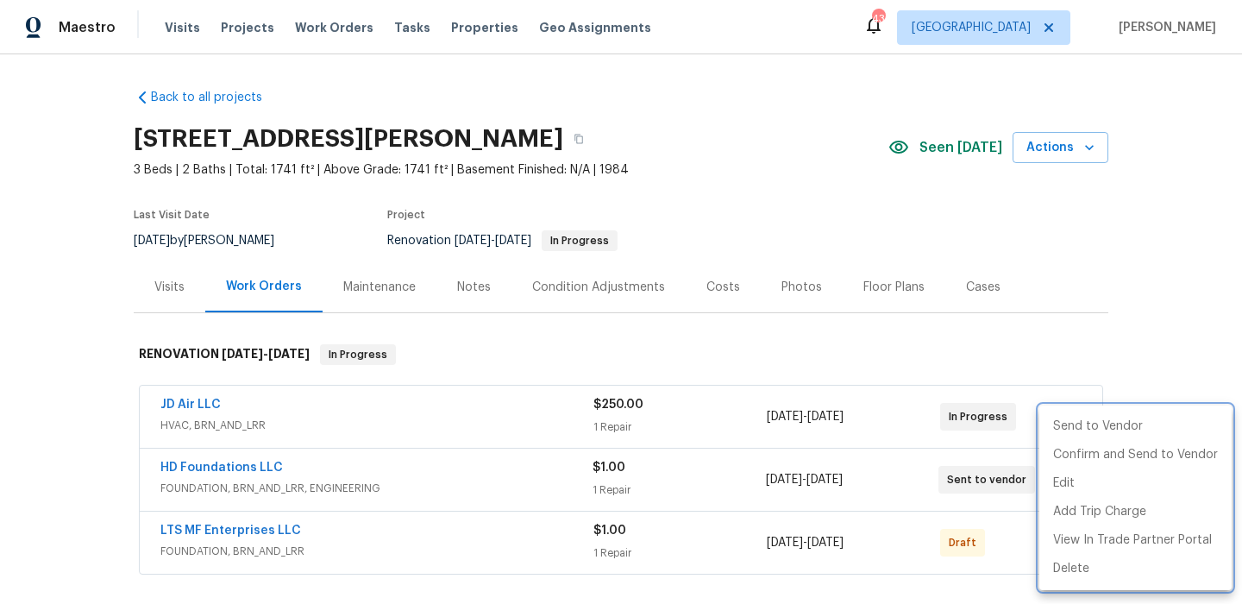
click at [1114, 374] on div at bounding box center [621, 302] width 1242 height 604
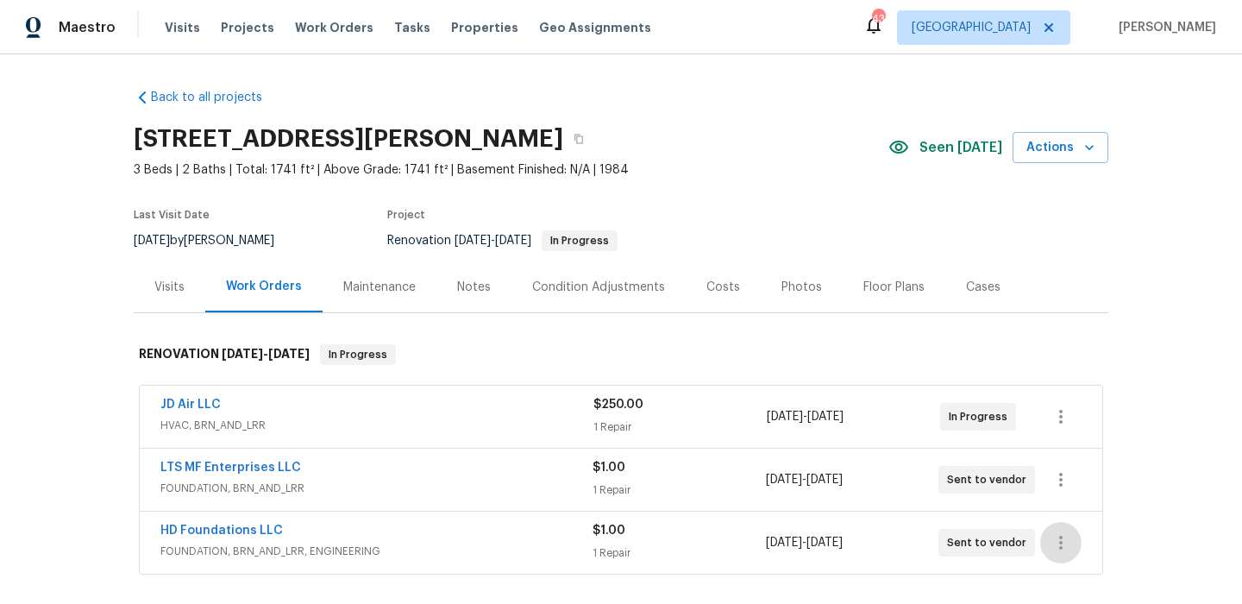
click at [1065, 540] on icon "button" at bounding box center [1061, 542] width 21 height 21
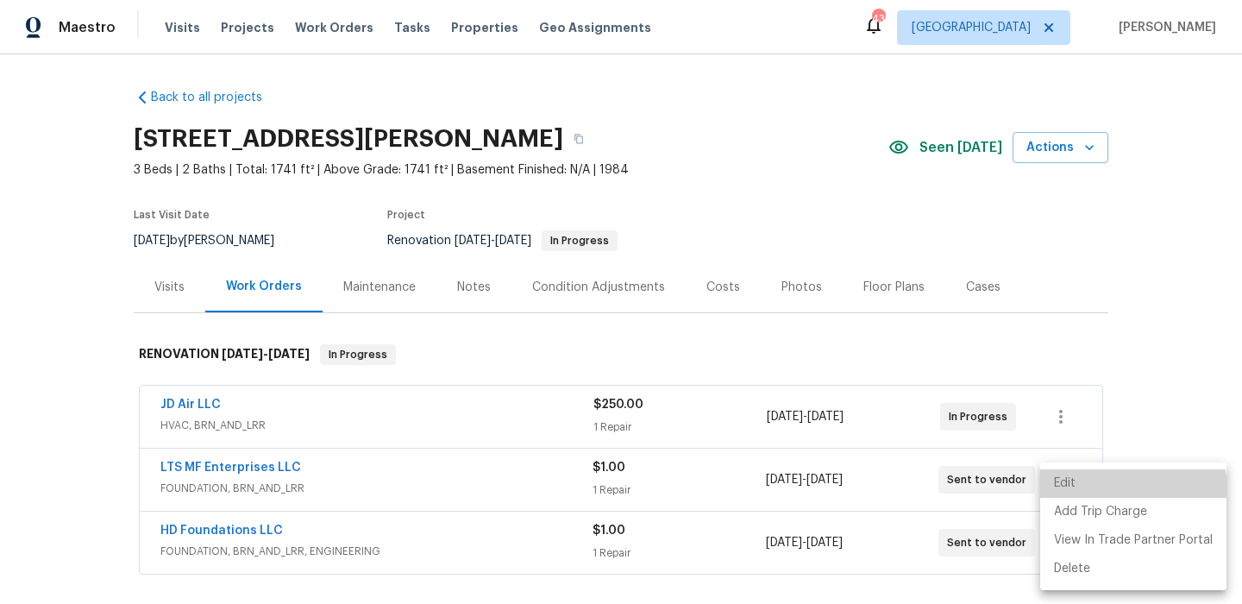
click at [1124, 490] on li "Edit" at bounding box center [1133, 483] width 186 height 28
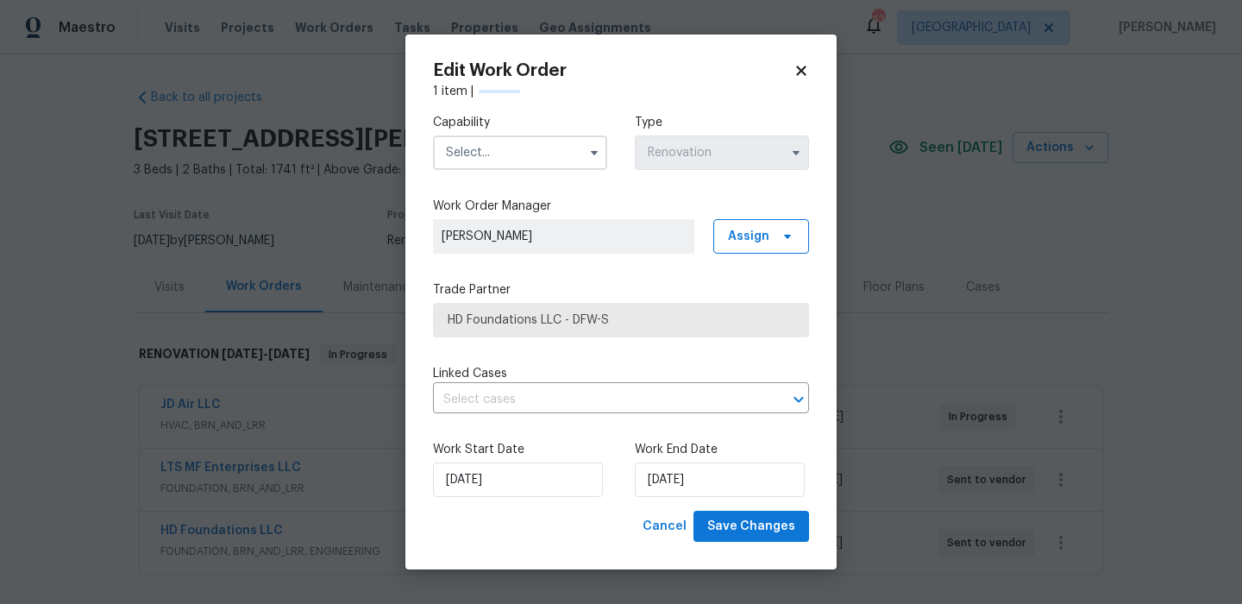
click at [810, 58] on div "Edit Work Order 1 item | Capability Type Renovation Work Order Manager [PERSON_…" at bounding box center [620, 303] width 431 height 536
click at [801, 63] on icon at bounding box center [802, 71] width 16 height 16
